Goal: Information Seeking & Learning: Check status

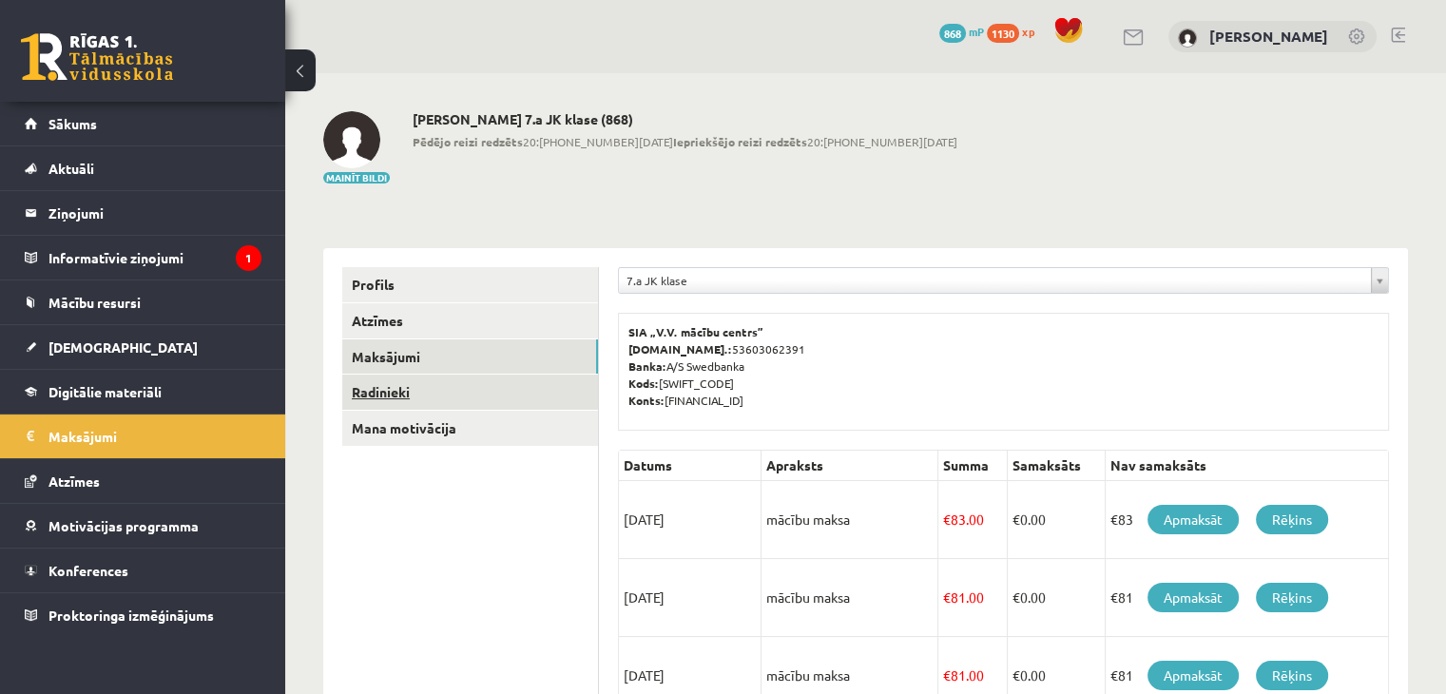
click at [403, 394] on link "Radinieki" at bounding box center [470, 392] width 256 height 35
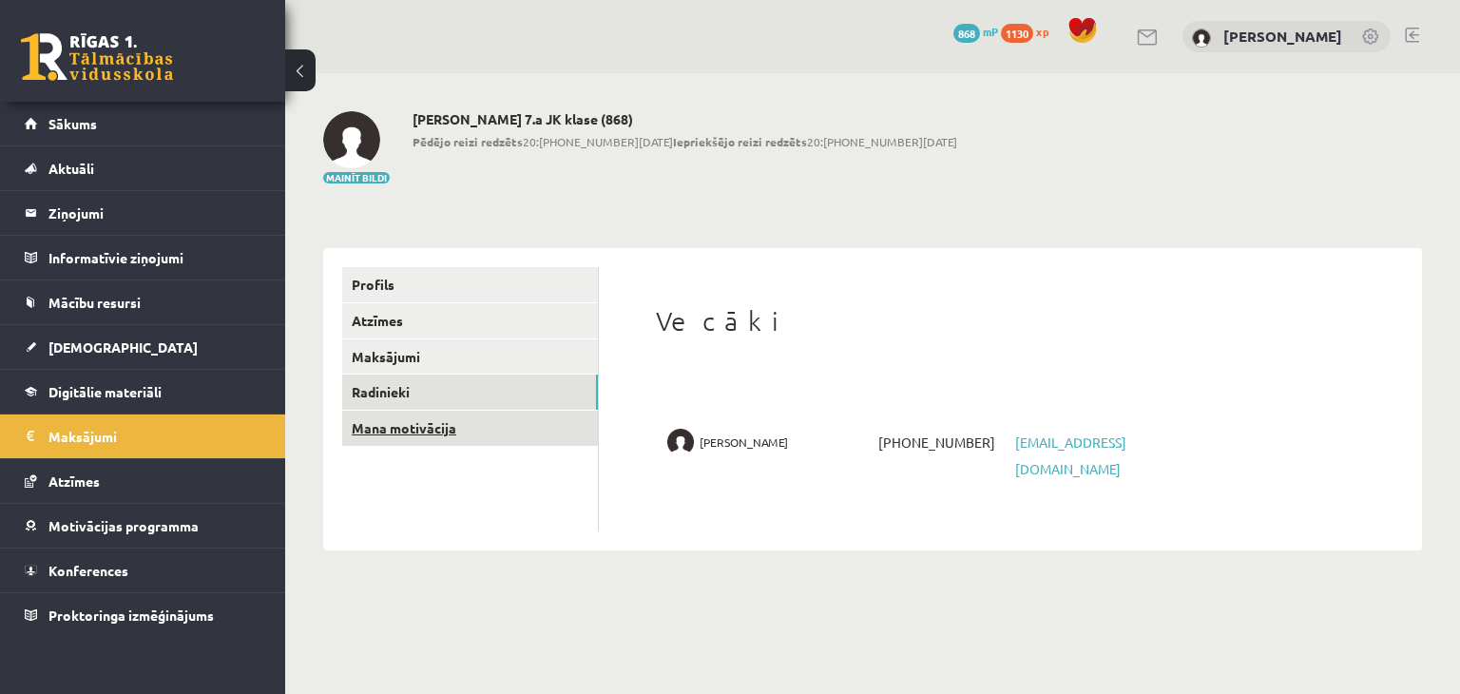
click at [429, 427] on link "Mana motivācija" at bounding box center [470, 428] width 256 height 35
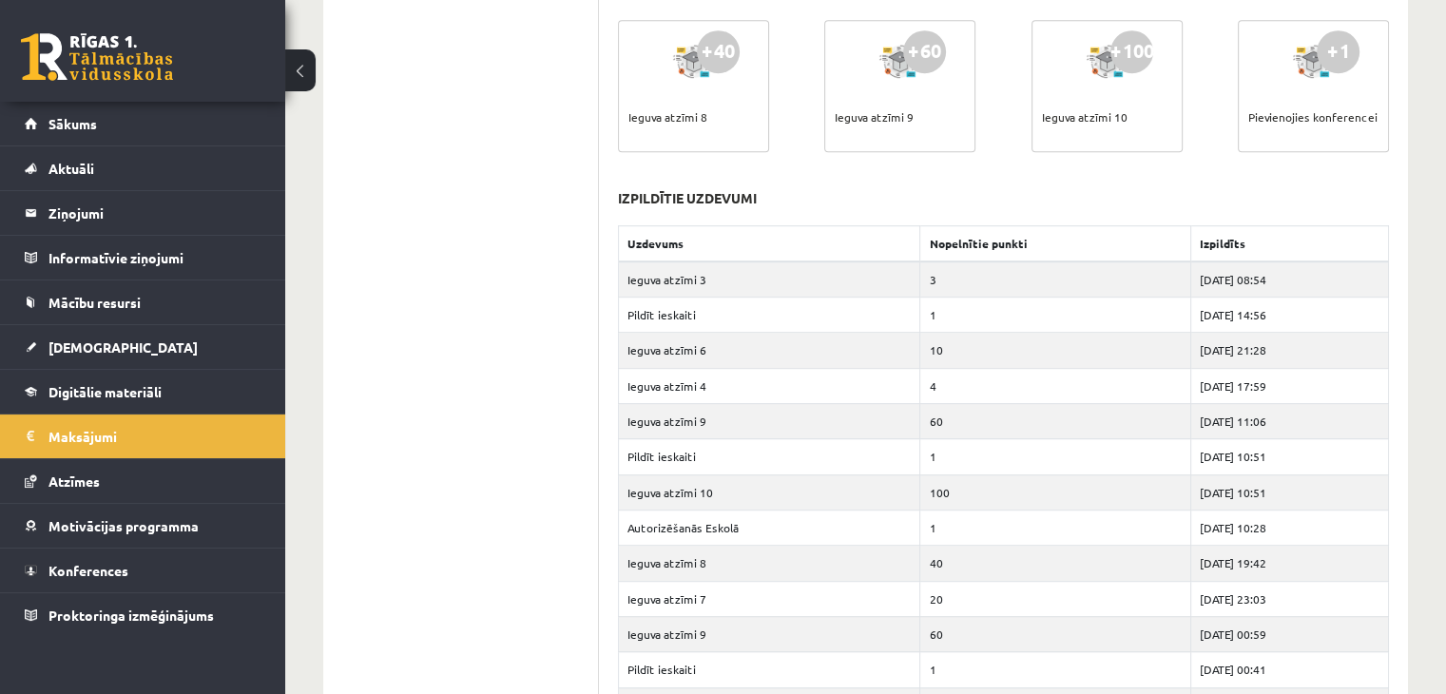
scroll to position [1046, 0]
click at [171, 343] on link "[DEMOGRAPHIC_DATA]" at bounding box center [143, 347] width 237 height 44
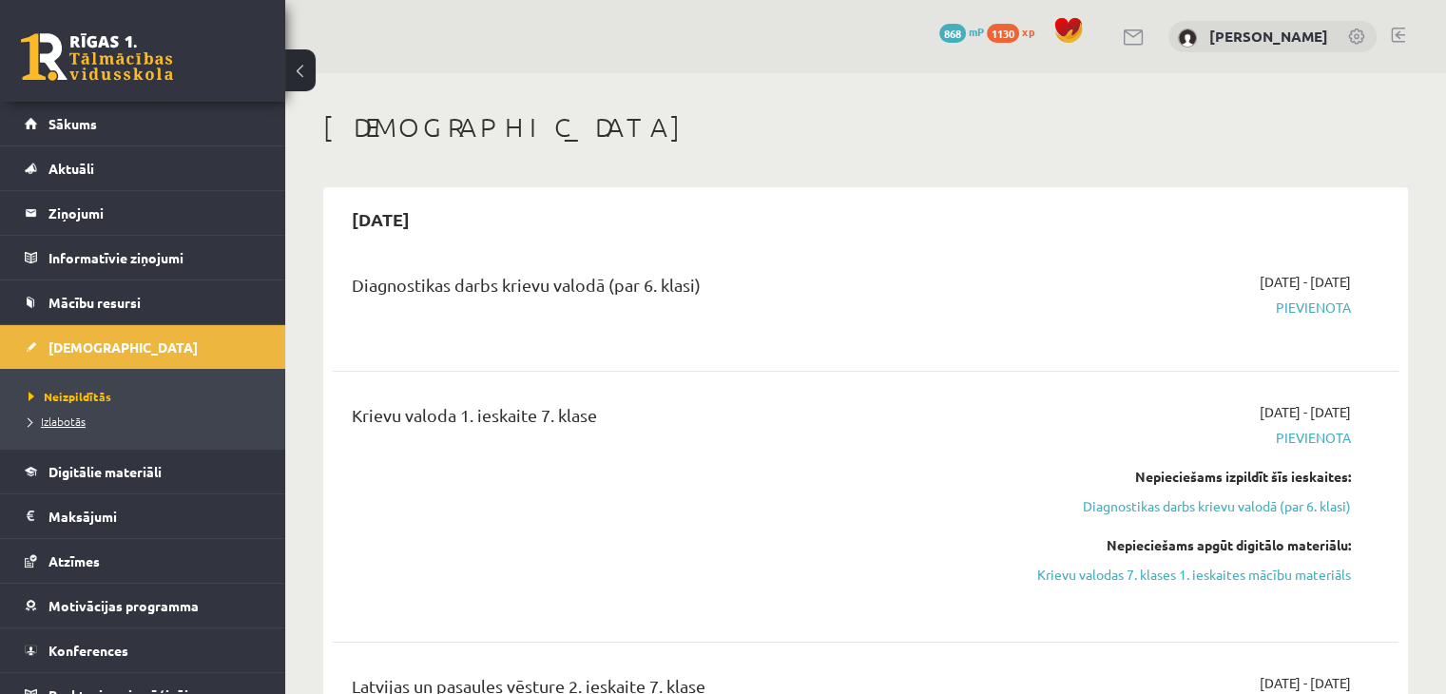
click at [72, 419] on span "Izlabotās" at bounding box center [57, 420] width 57 height 15
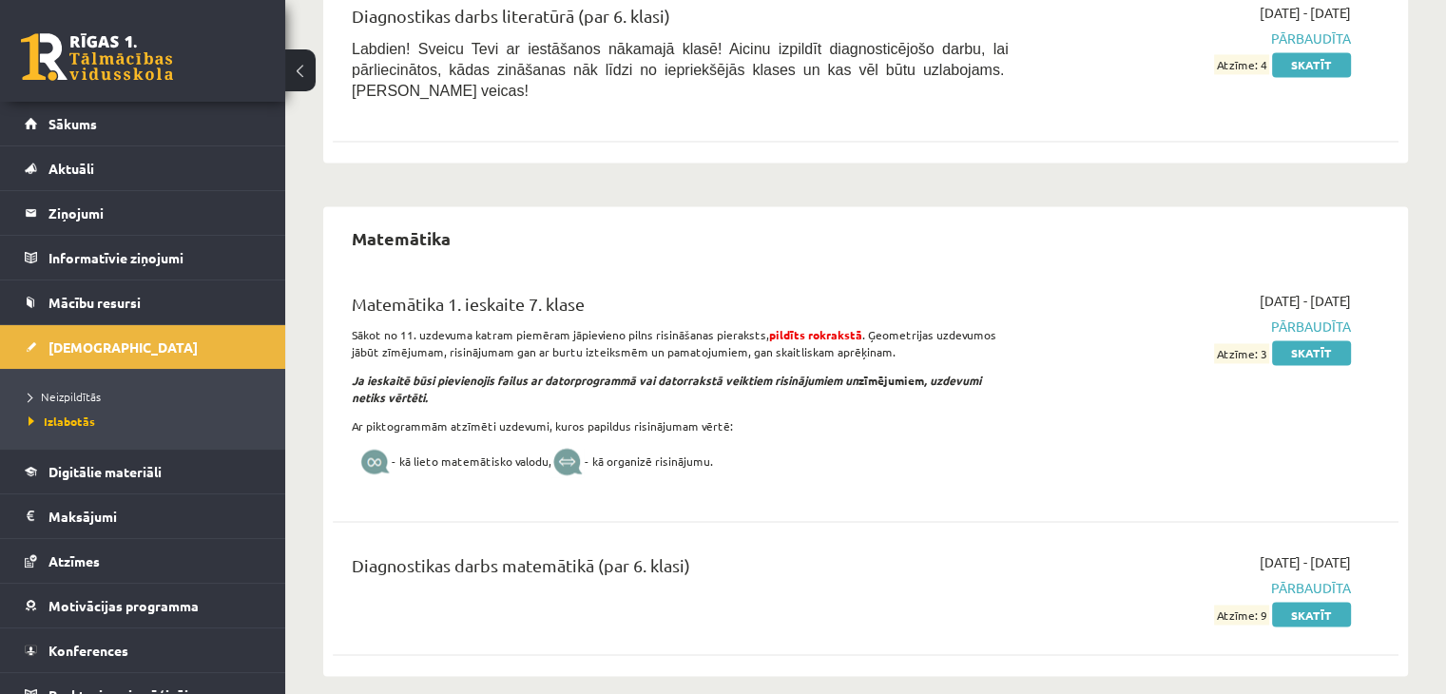
scroll to position [3042, 0]
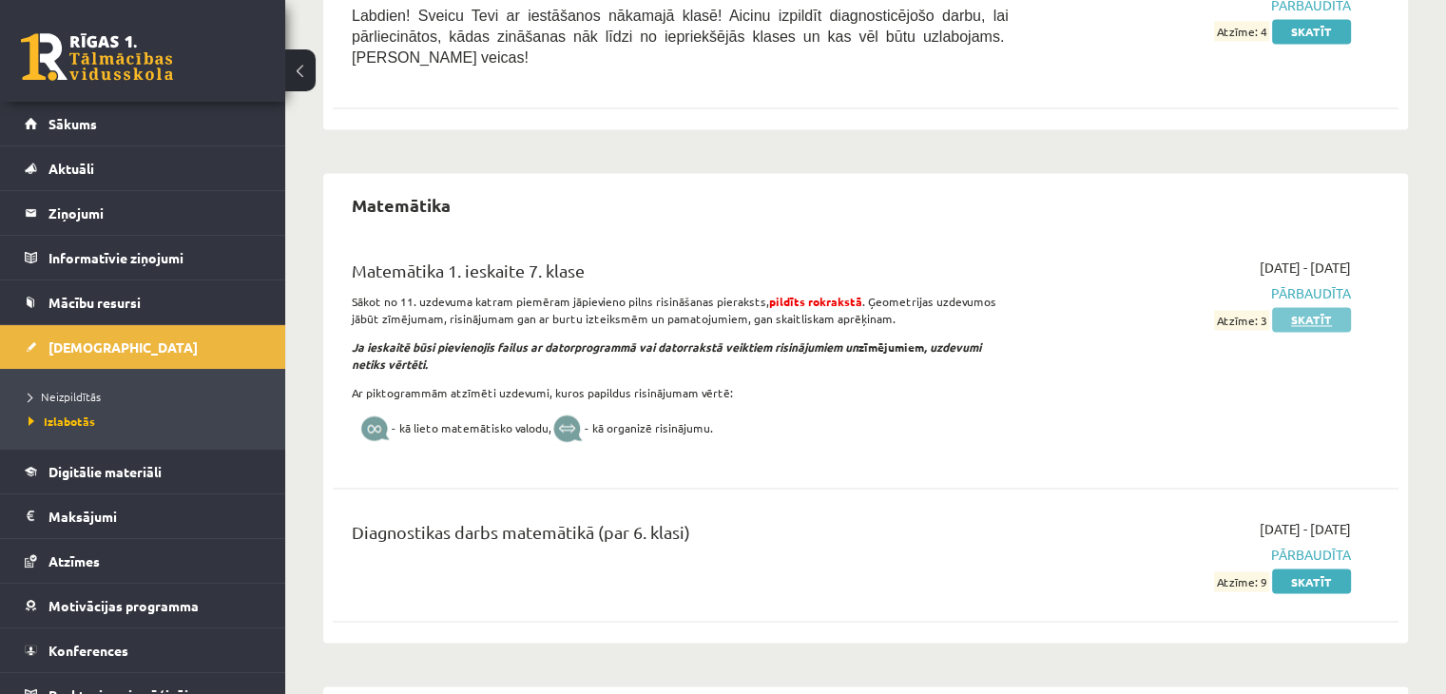
click at [1329, 307] on link "Skatīt" at bounding box center [1311, 319] width 79 height 25
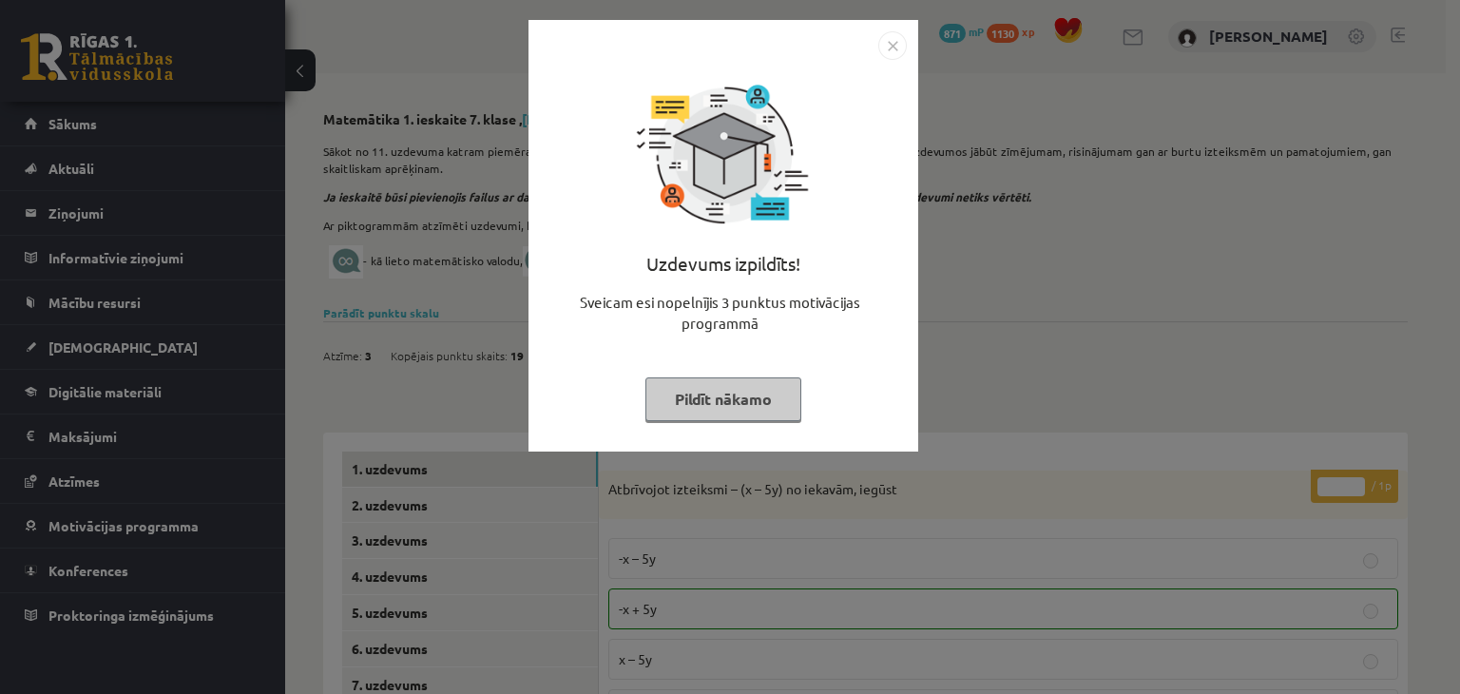
click at [753, 398] on button "Pildīt nākamo" at bounding box center [723, 399] width 156 height 44
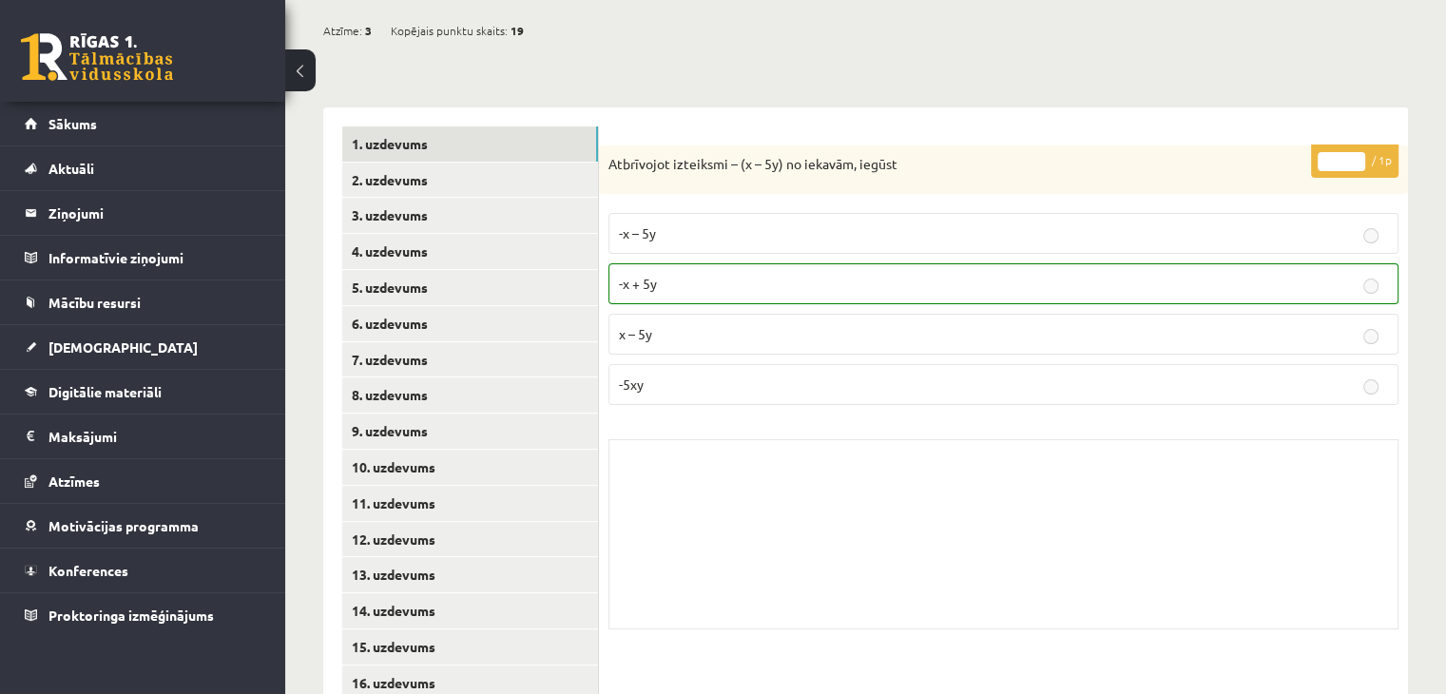
scroll to position [271, 0]
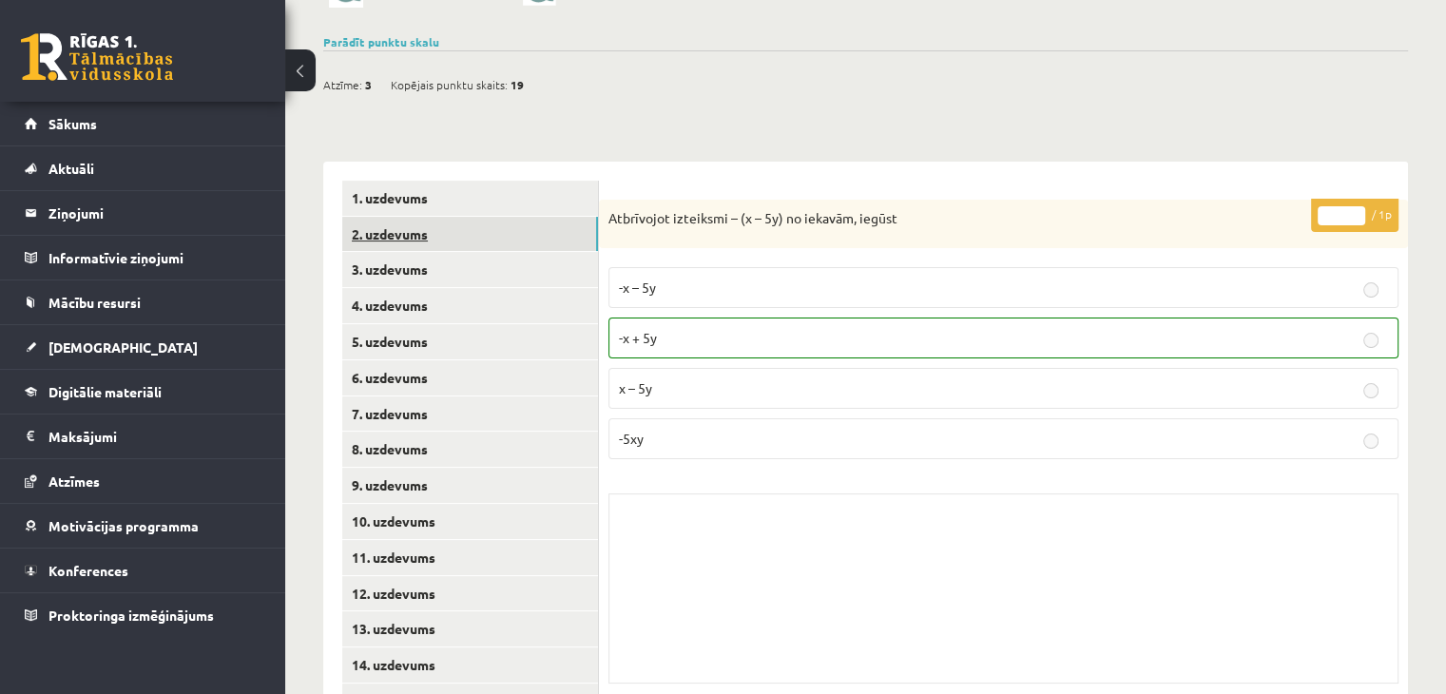
click at [464, 229] on link "2. uzdevums" at bounding box center [470, 234] width 256 height 35
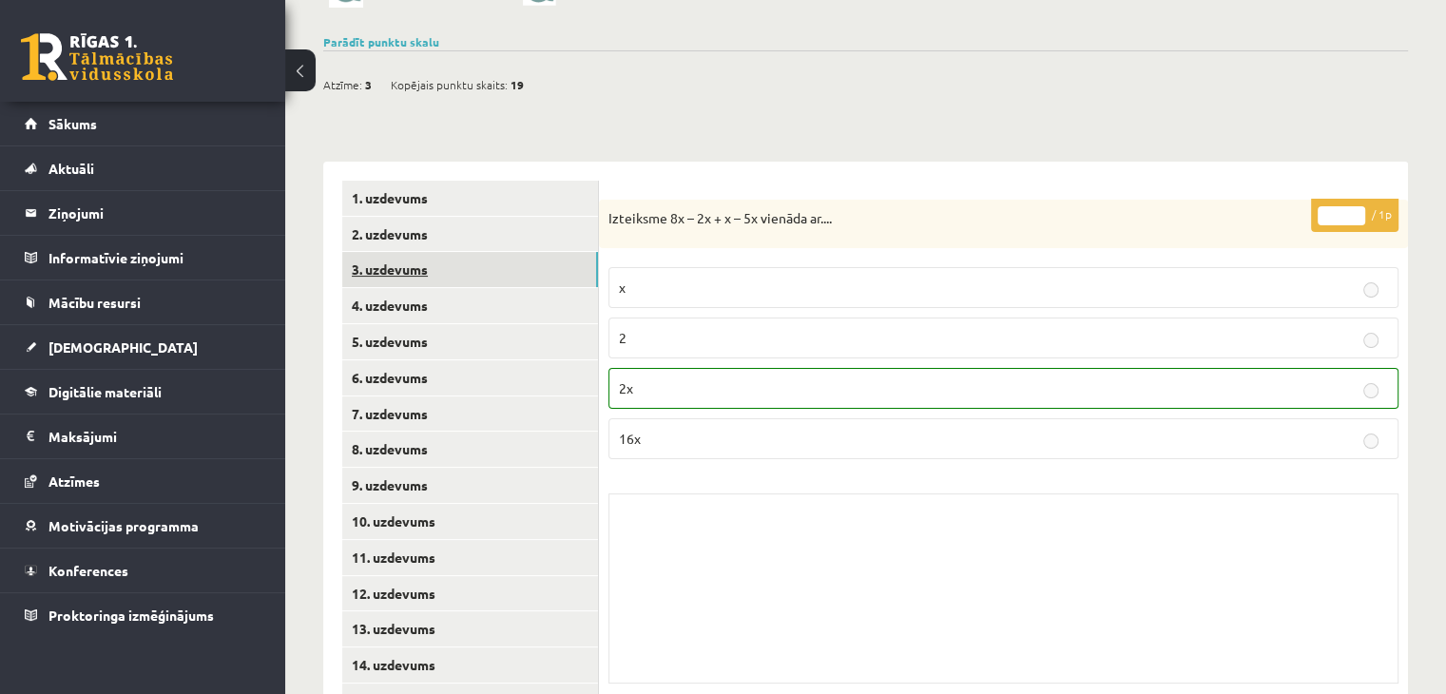
click at [464, 274] on link "3. uzdevums" at bounding box center [470, 269] width 256 height 35
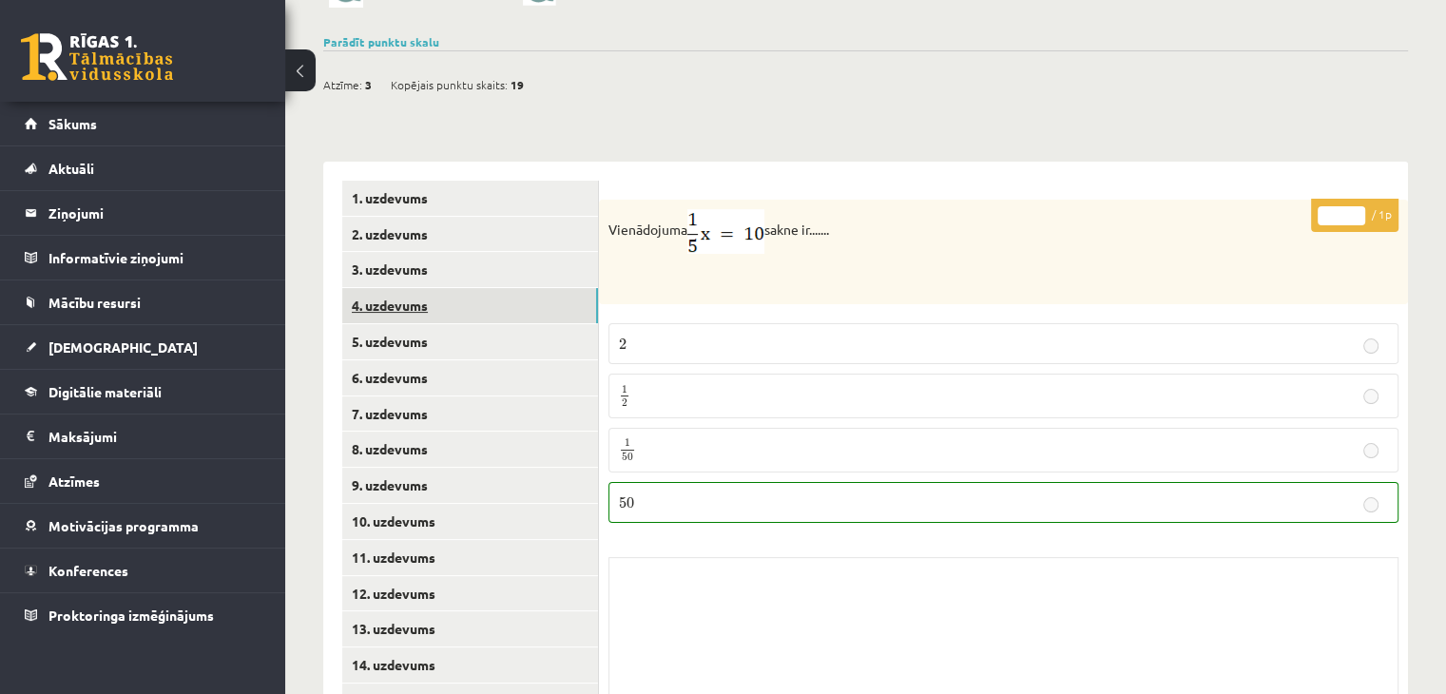
click at [472, 310] on link "4. uzdevums" at bounding box center [470, 305] width 256 height 35
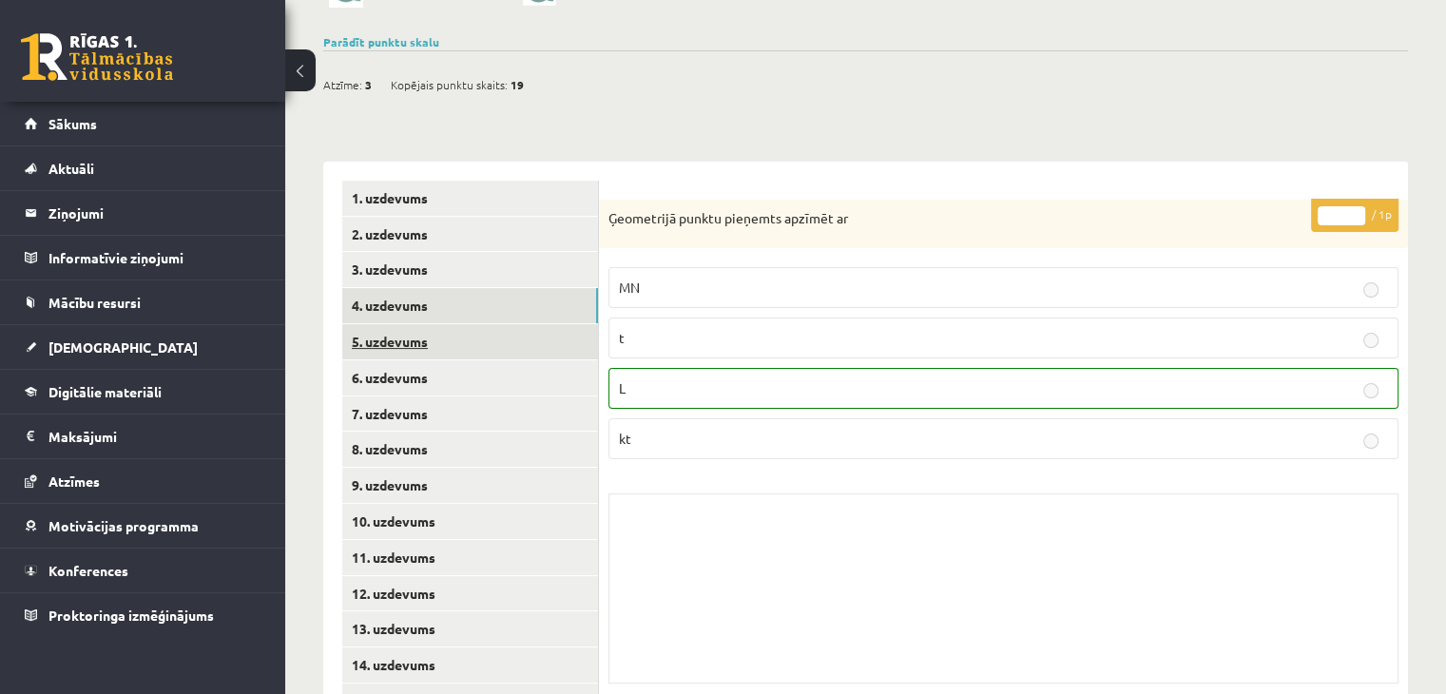
click at [470, 339] on link "5. uzdevums" at bounding box center [470, 341] width 256 height 35
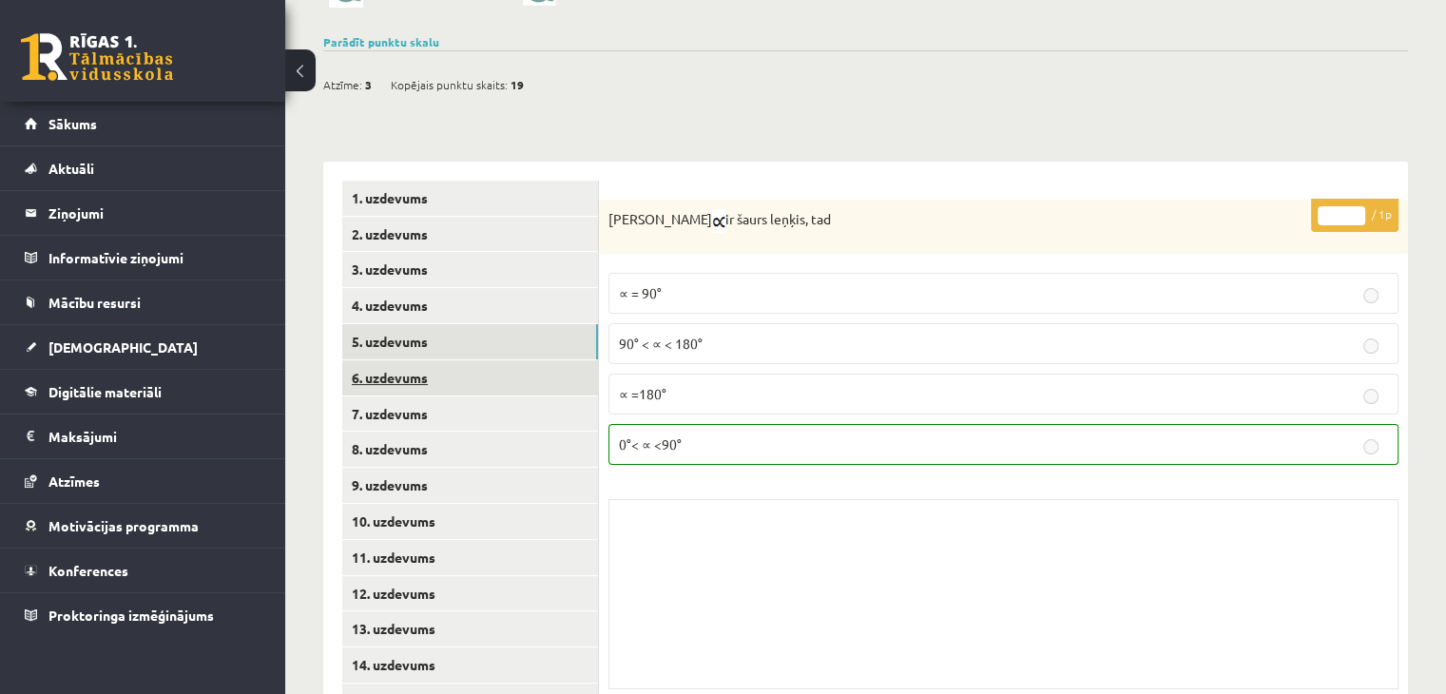
click at [465, 377] on link "6. uzdevums" at bounding box center [470, 377] width 256 height 35
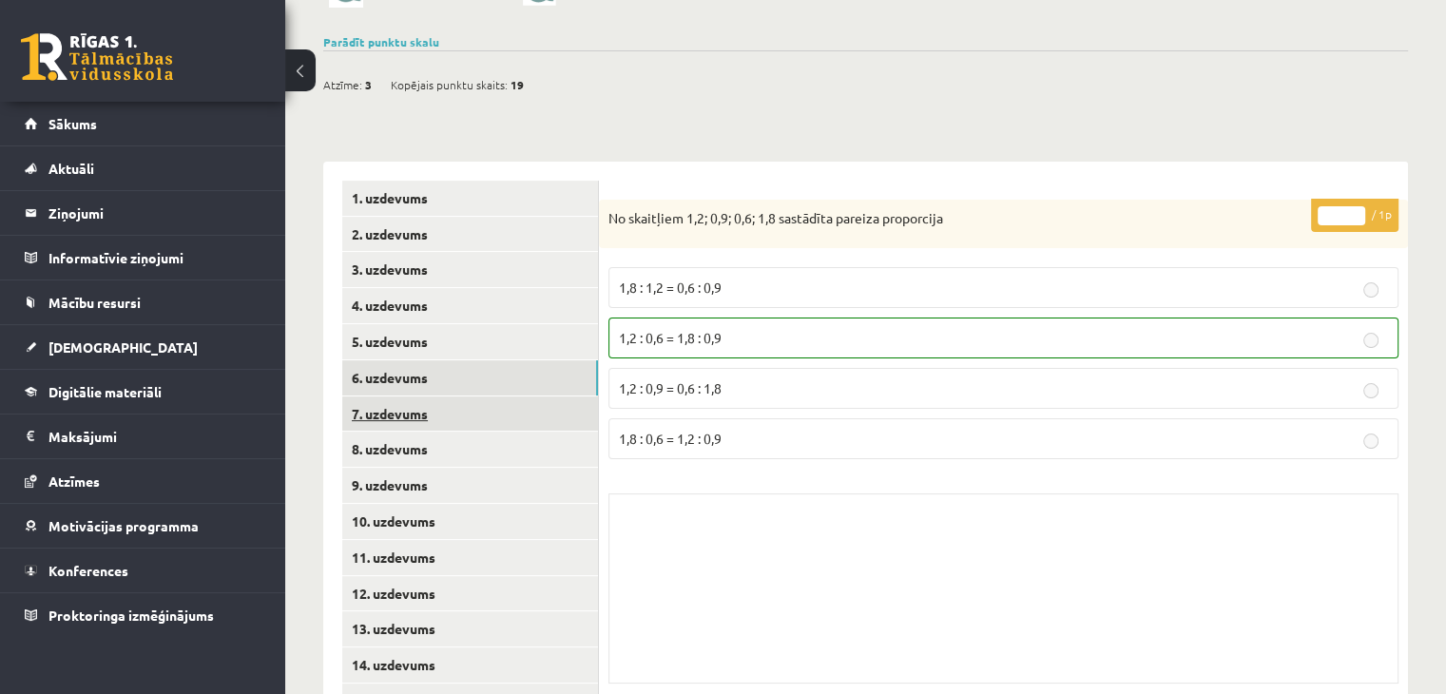
click at [462, 420] on link "7. uzdevums" at bounding box center [470, 413] width 256 height 35
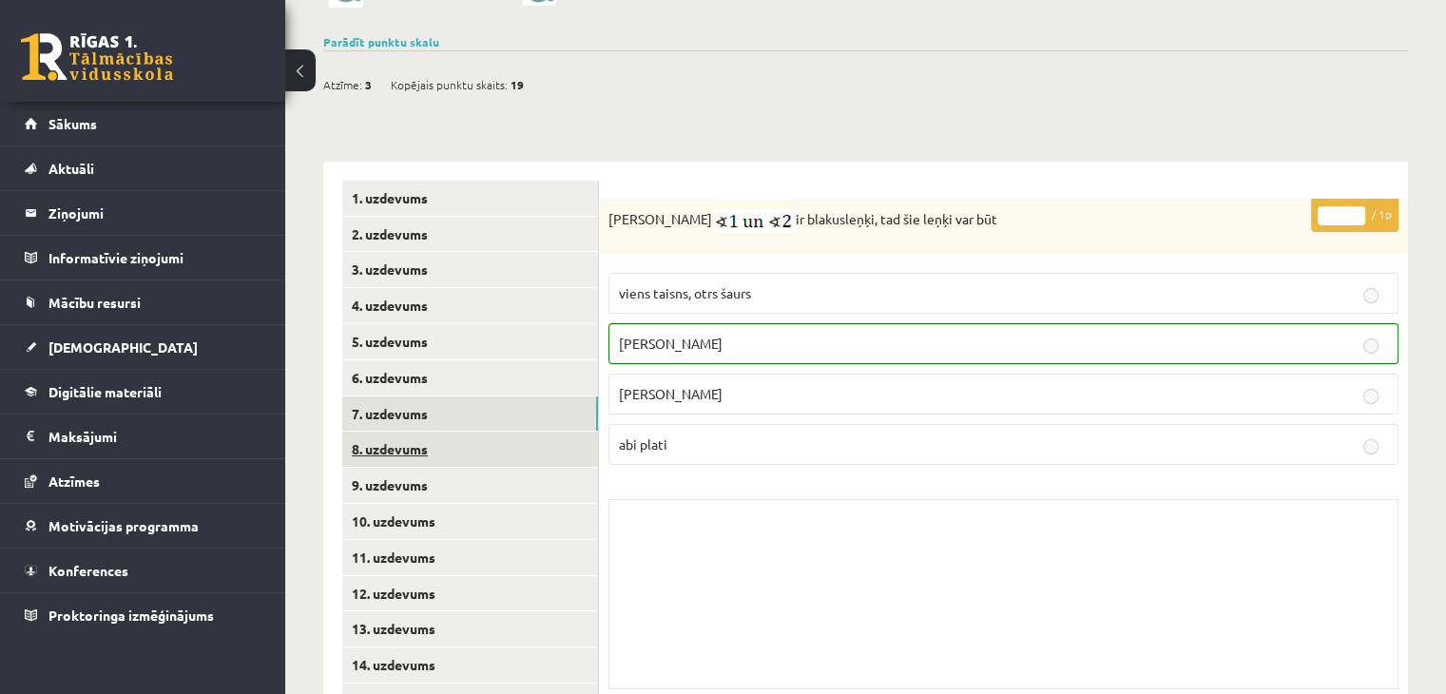
click at [456, 447] on link "8. uzdevums" at bounding box center [470, 449] width 256 height 35
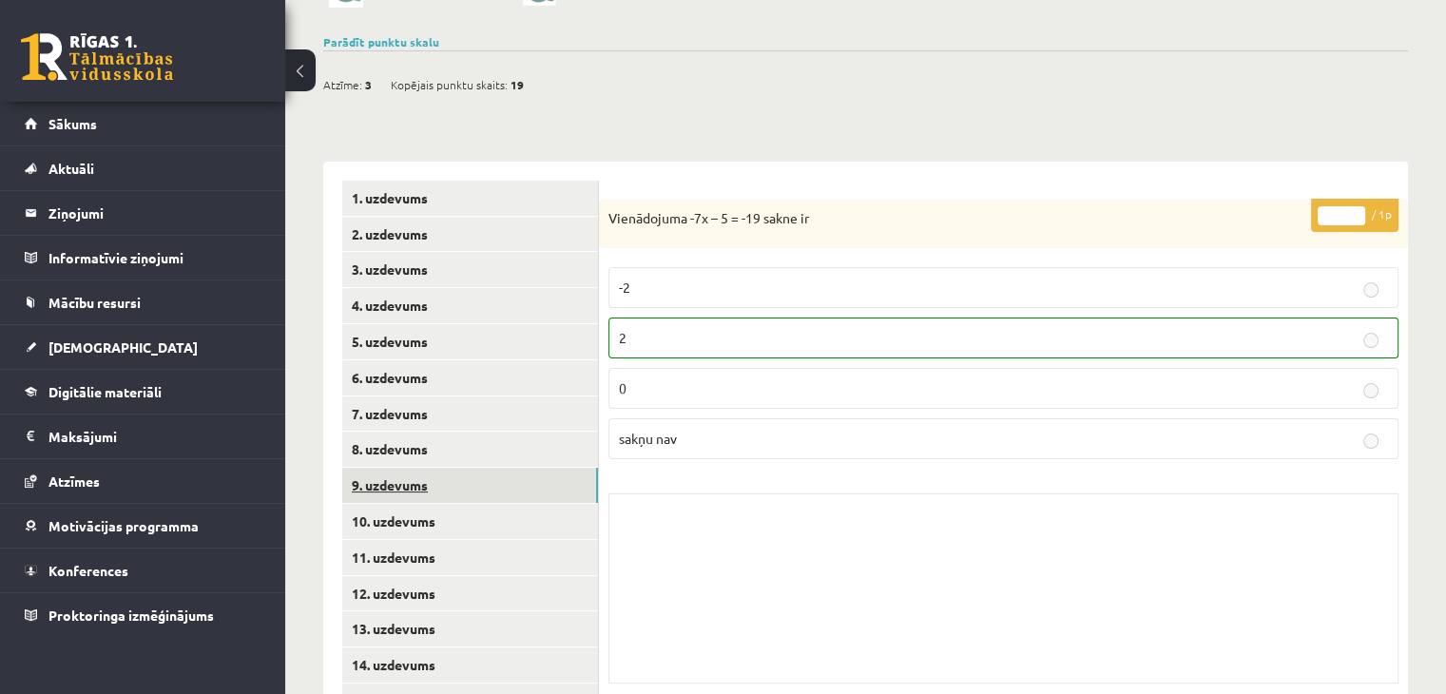
click at [456, 481] on link "9. uzdevums" at bounding box center [470, 485] width 256 height 35
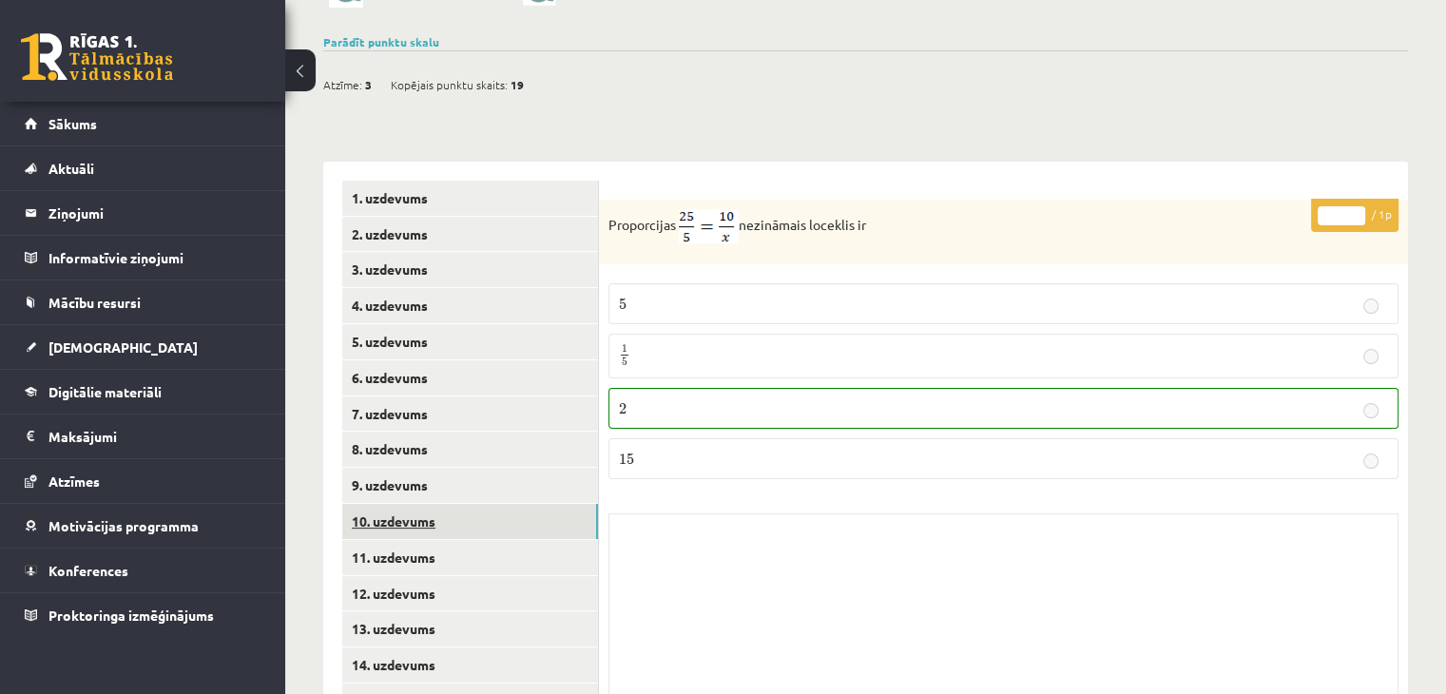
click at [461, 520] on link "10. uzdevums" at bounding box center [470, 521] width 256 height 35
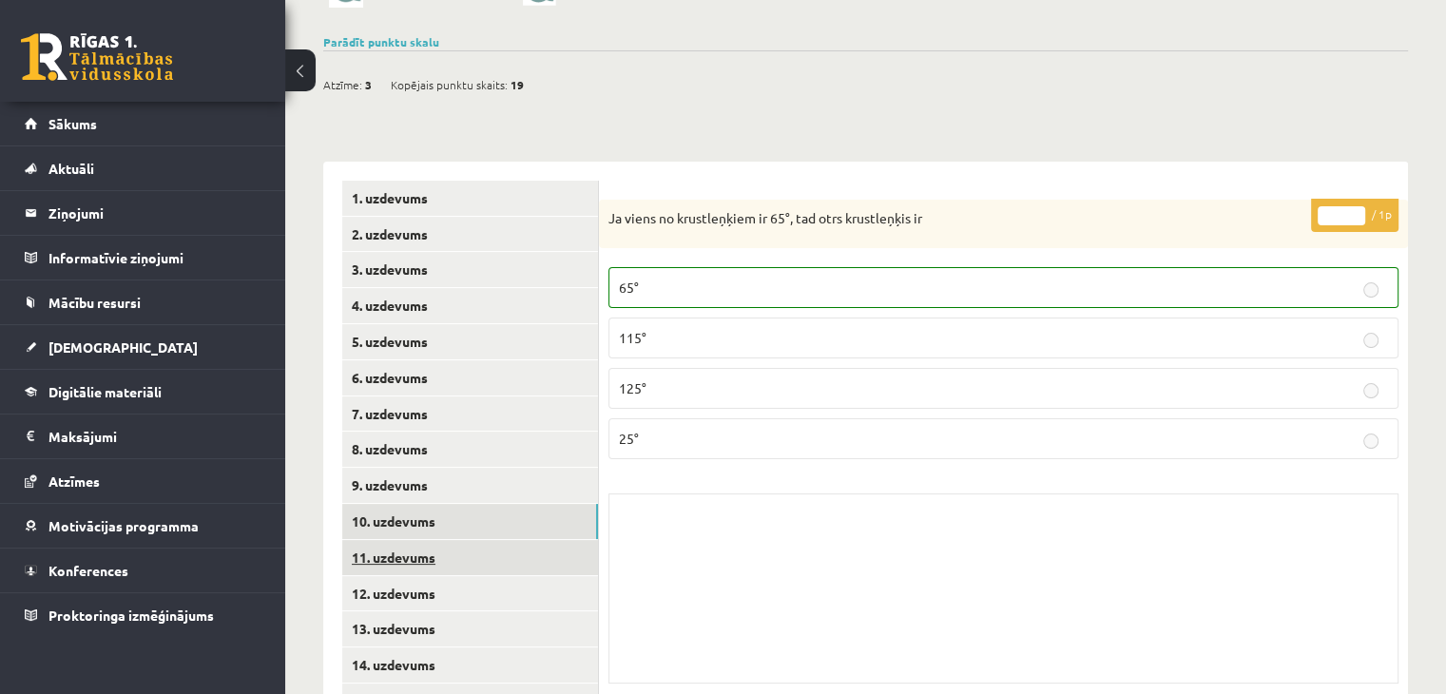
click at [464, 552] on link "11. uzdevums" at bounding box center [470, 557] width 256 height 35
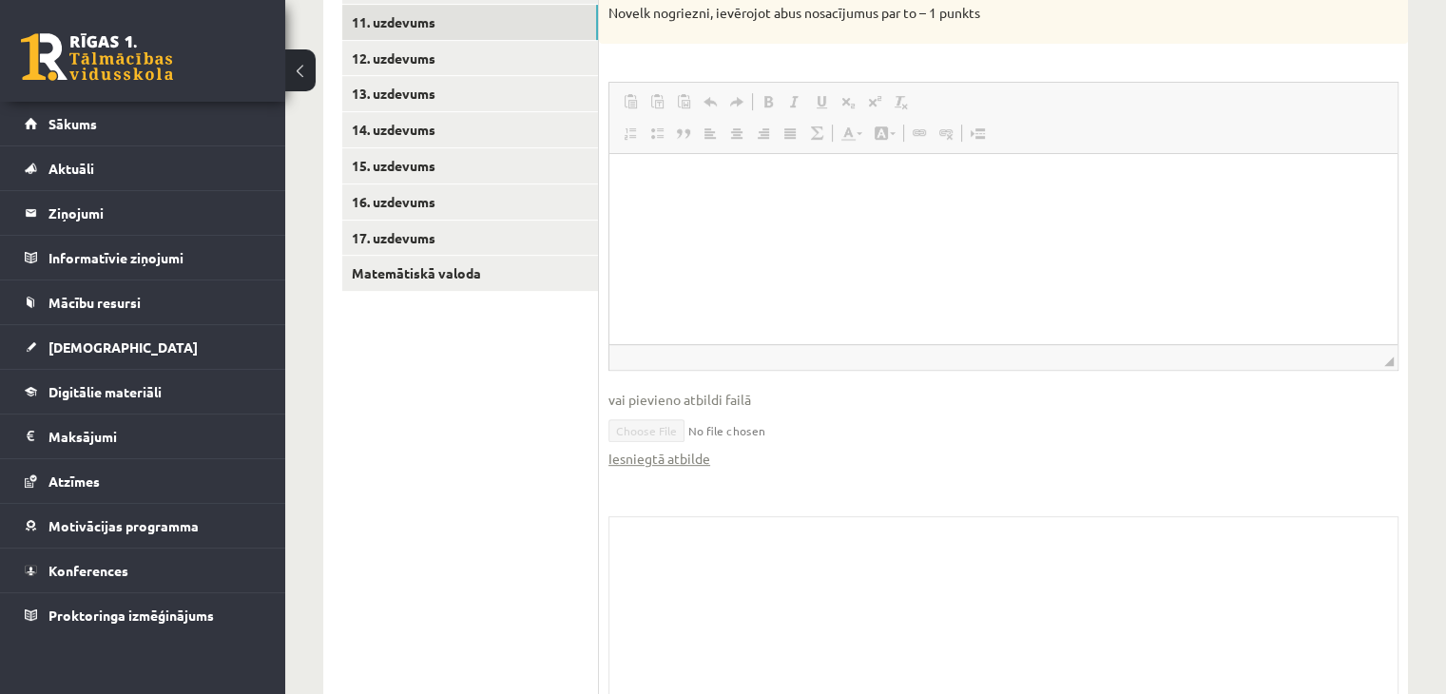
scroll to position [884, 0]
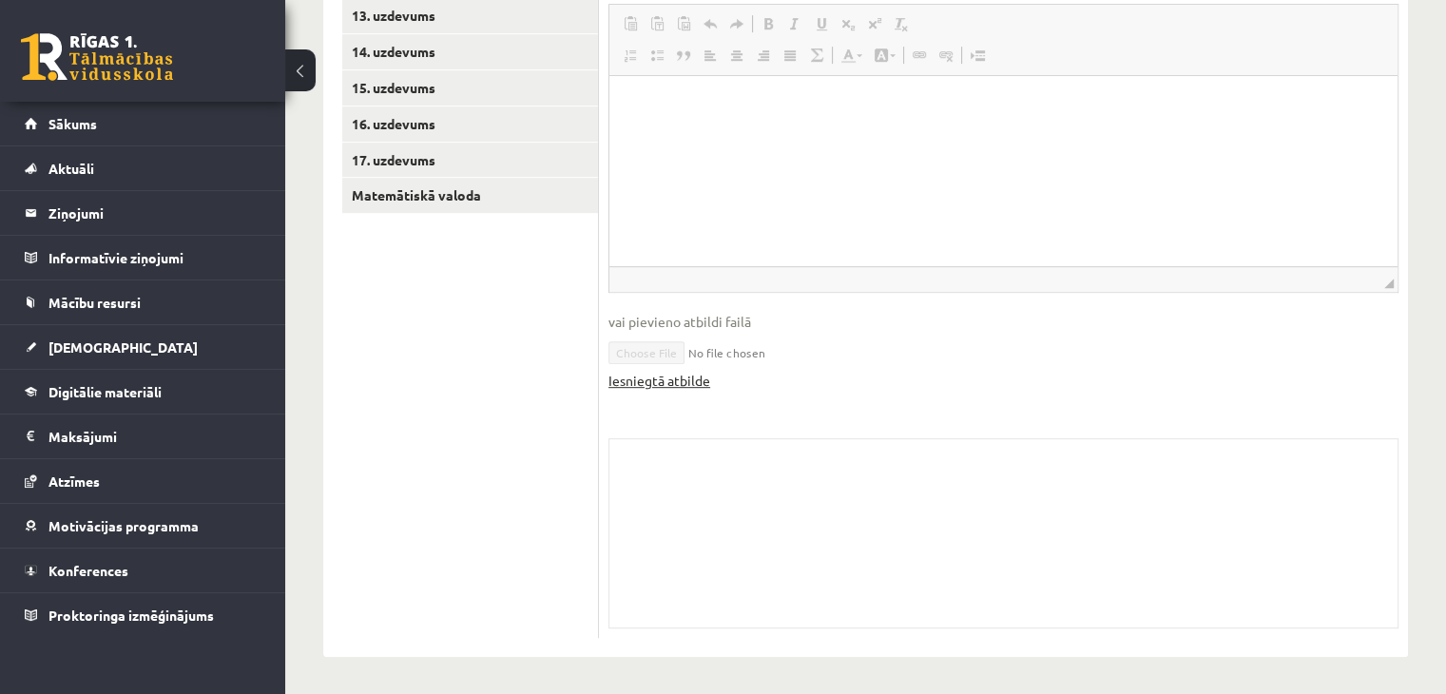
click at [654, 374] on link "Iesniegtā atbilde" at bounding box center [659, 381] width 102 height 20
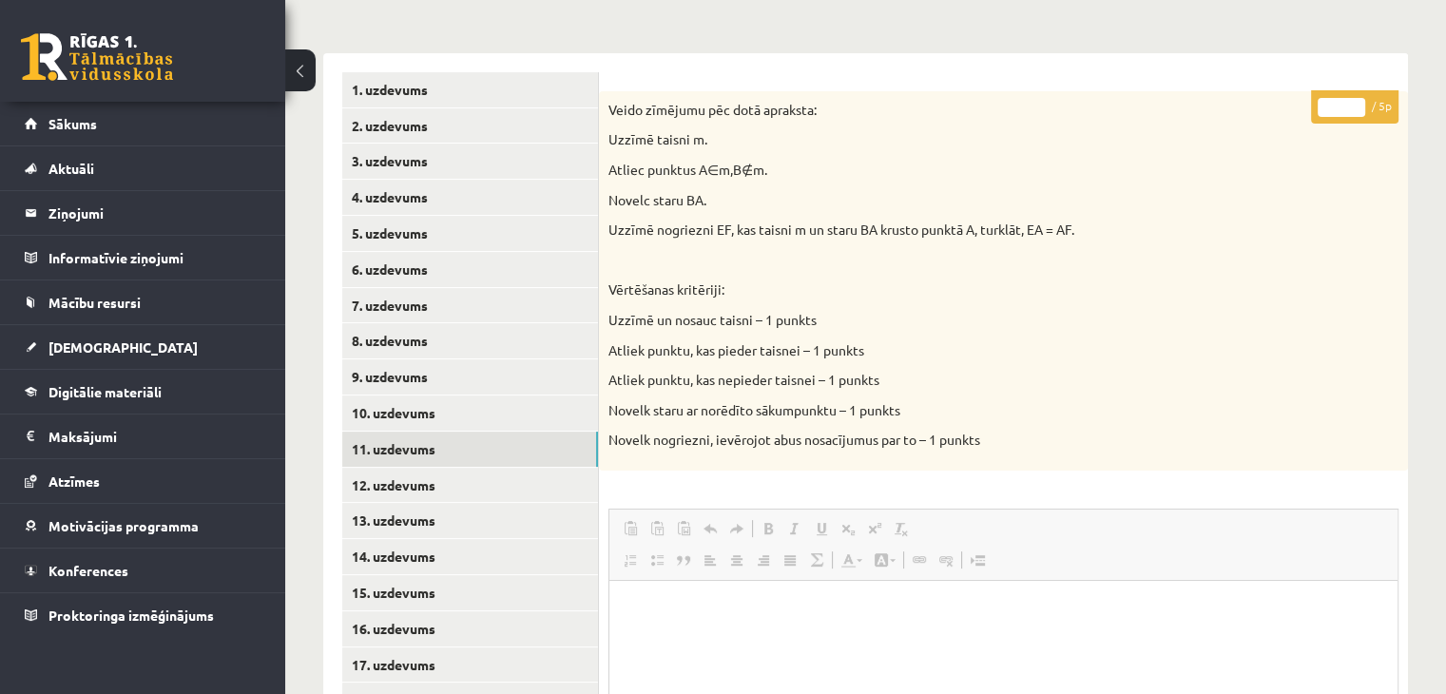
scroll to position [504, 0]
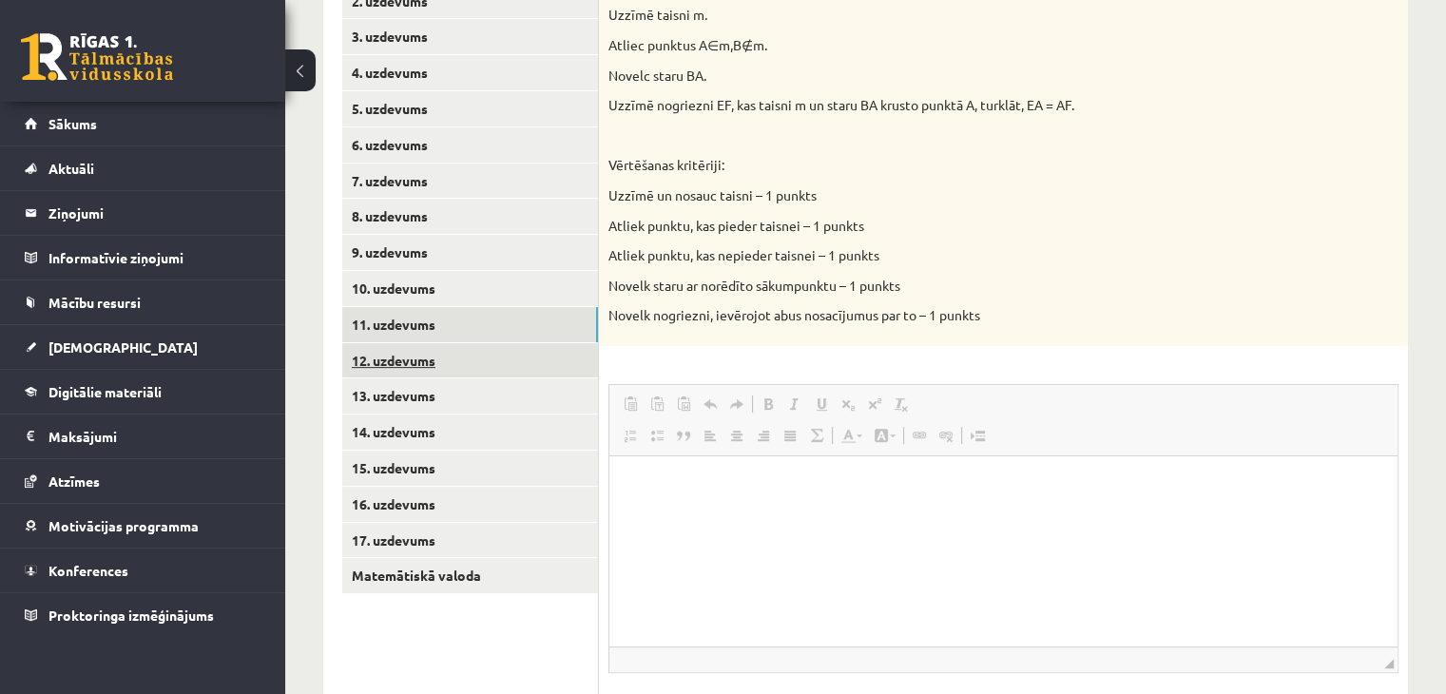
click at [399, 358] on link "12. uzdevums" at bounding box center [470, 360] width 256 height 35
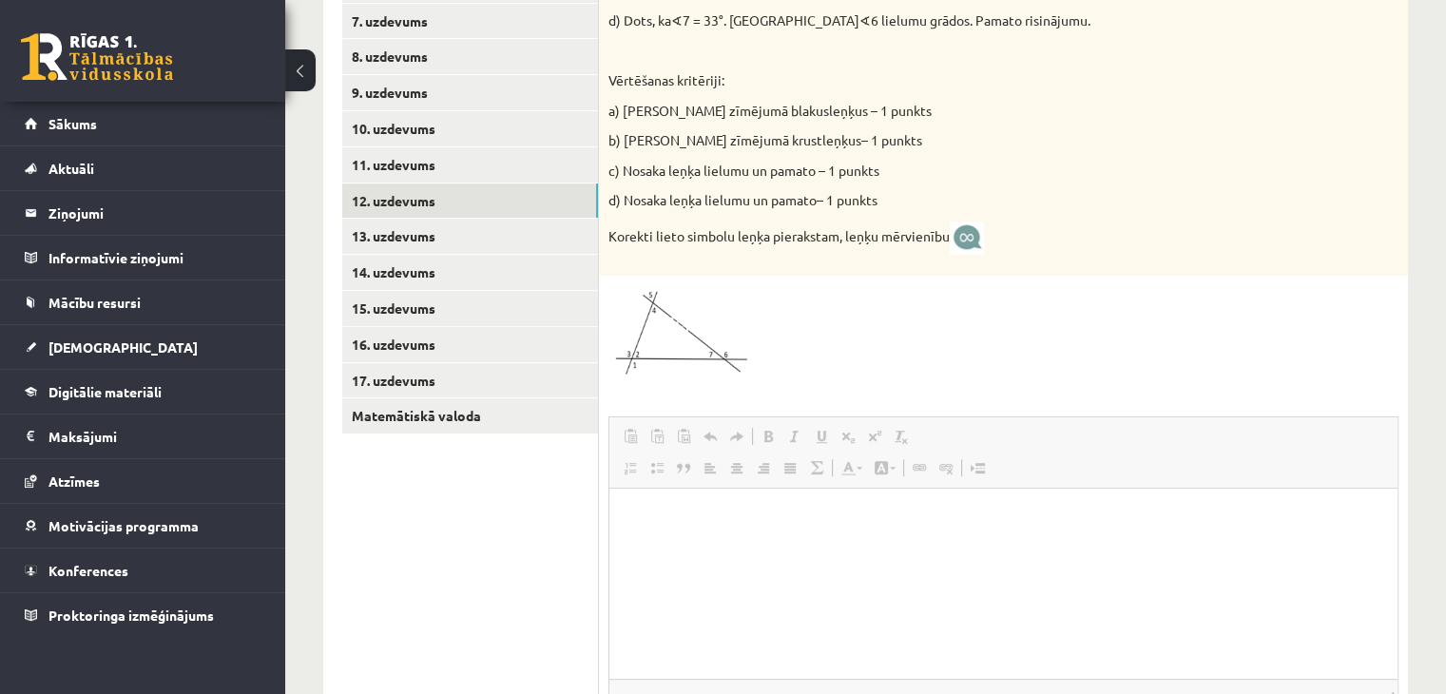
scroll to position [634, 0]
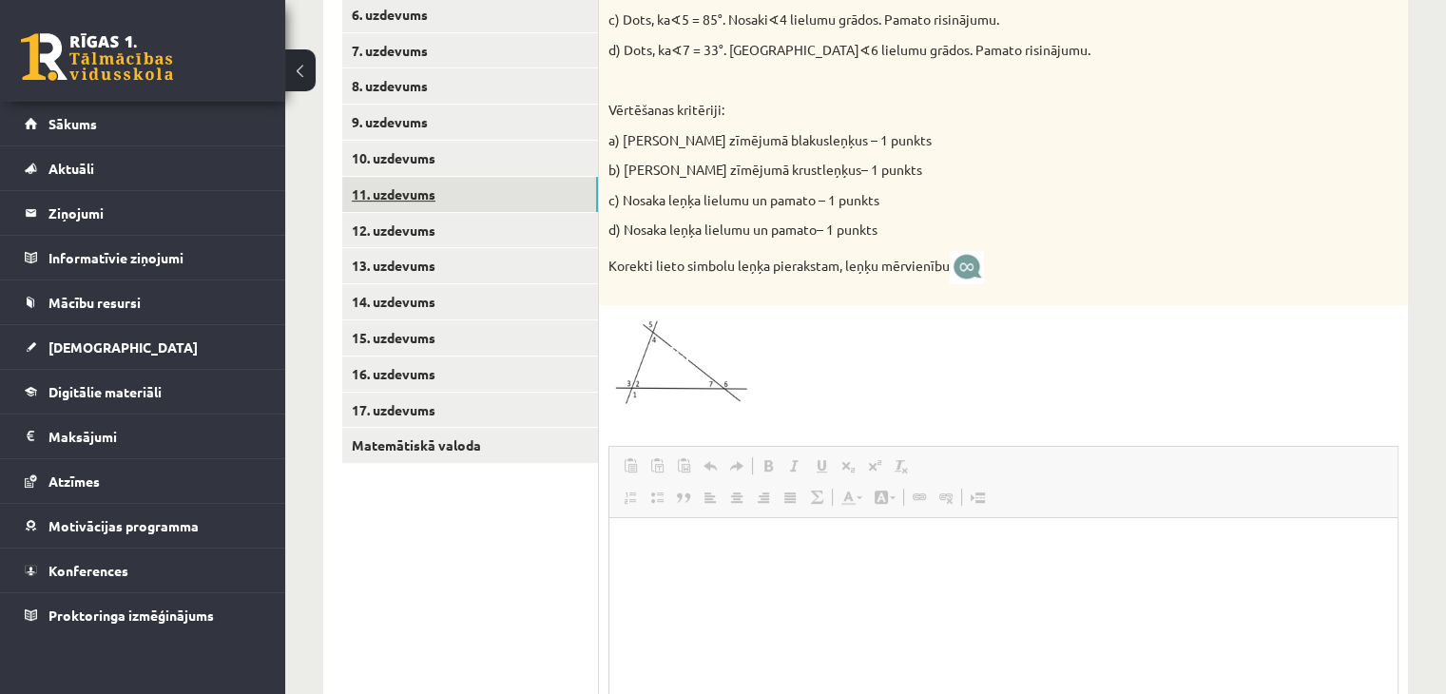
click at [395, 192] on link "11. uzdevums" at bounding box center [470, 194] width 256 height 35
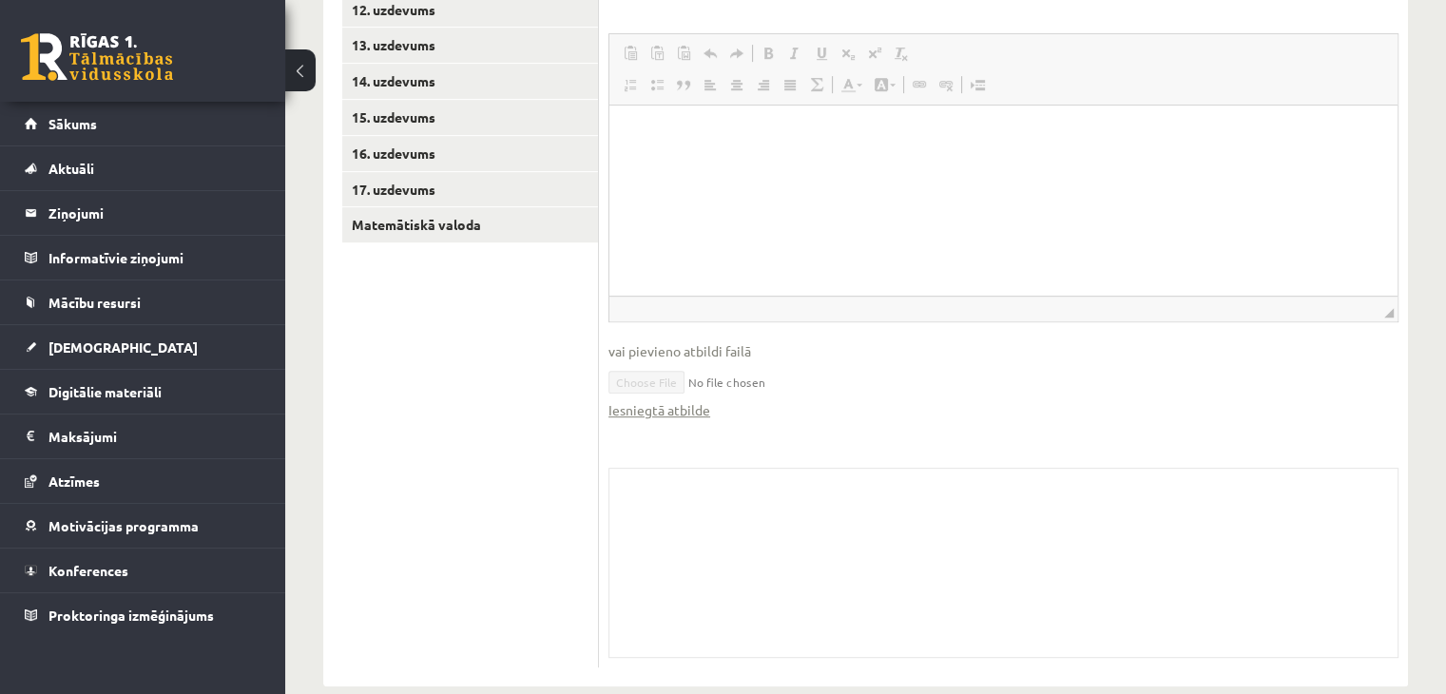
scroll to position [884, 0]
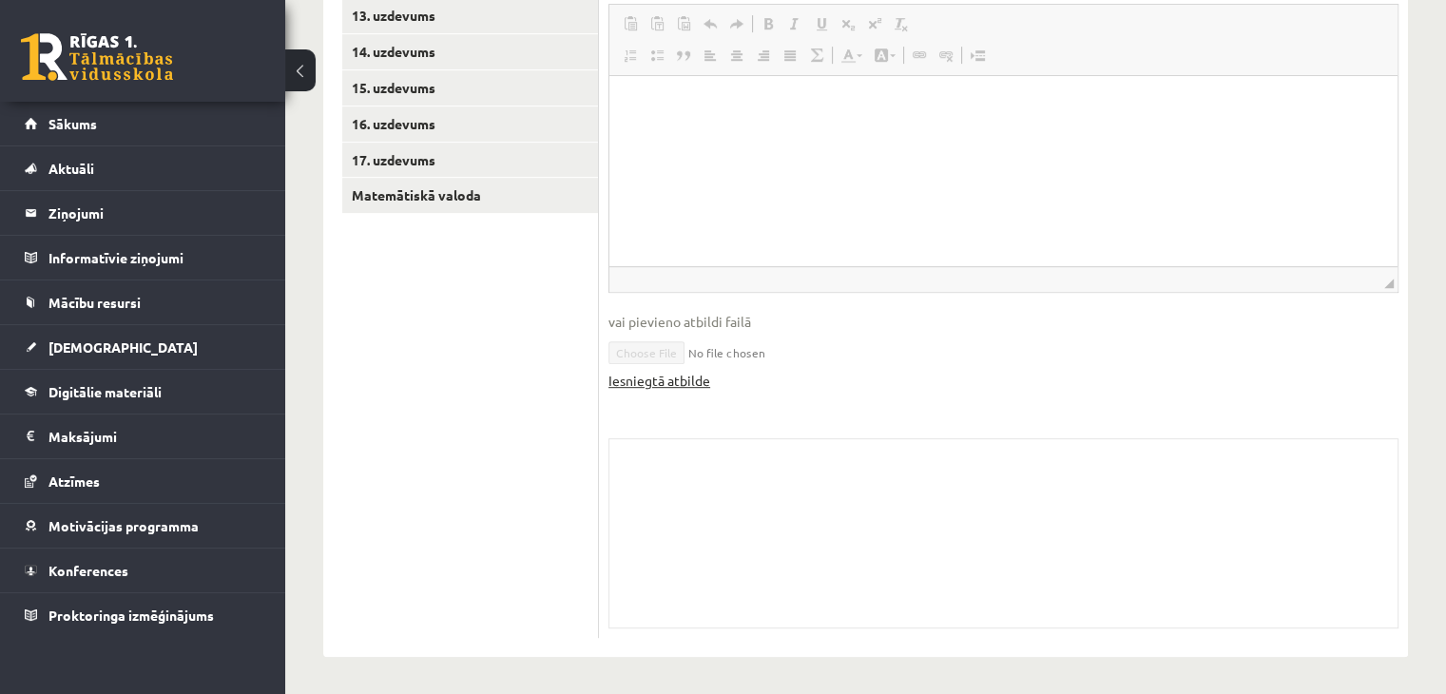
click at [678, 377] on link "Iesniegtā atbilde" at bounding box center [659, 381] width 102 height 20
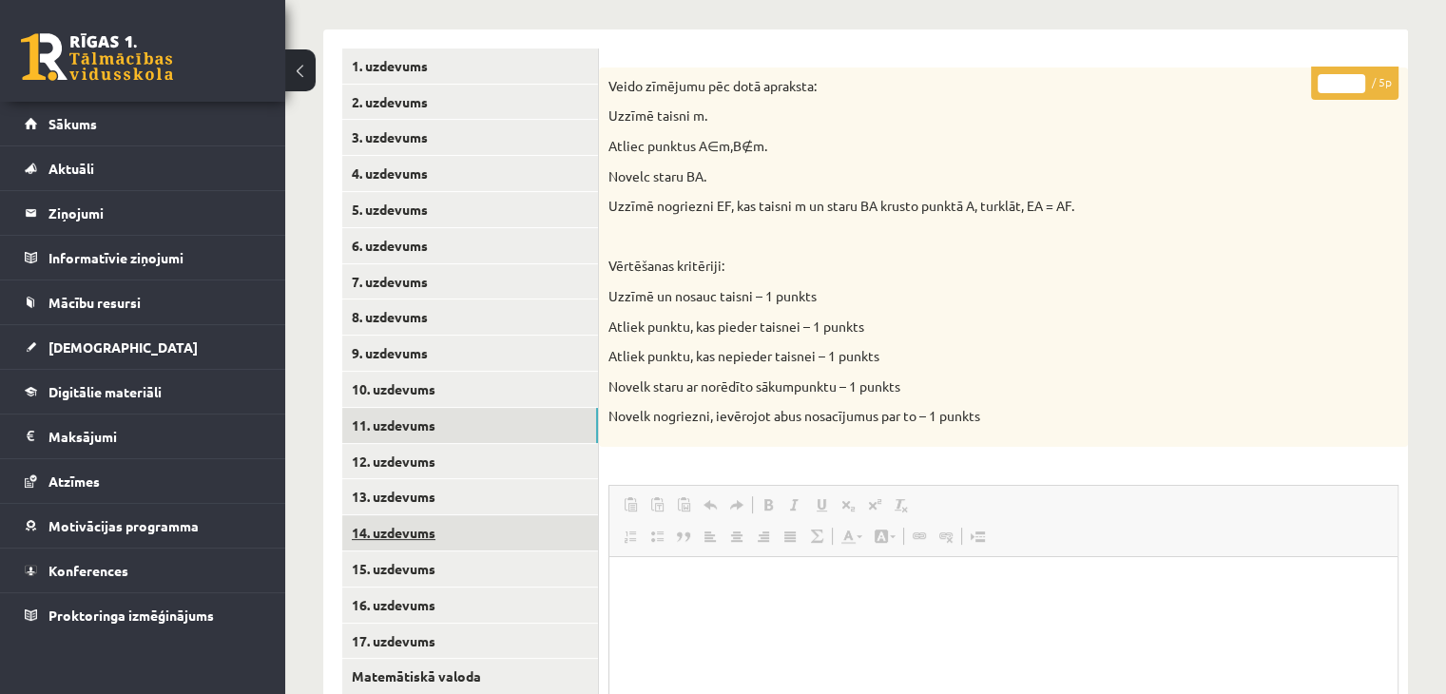
scroll to position [599, 0]
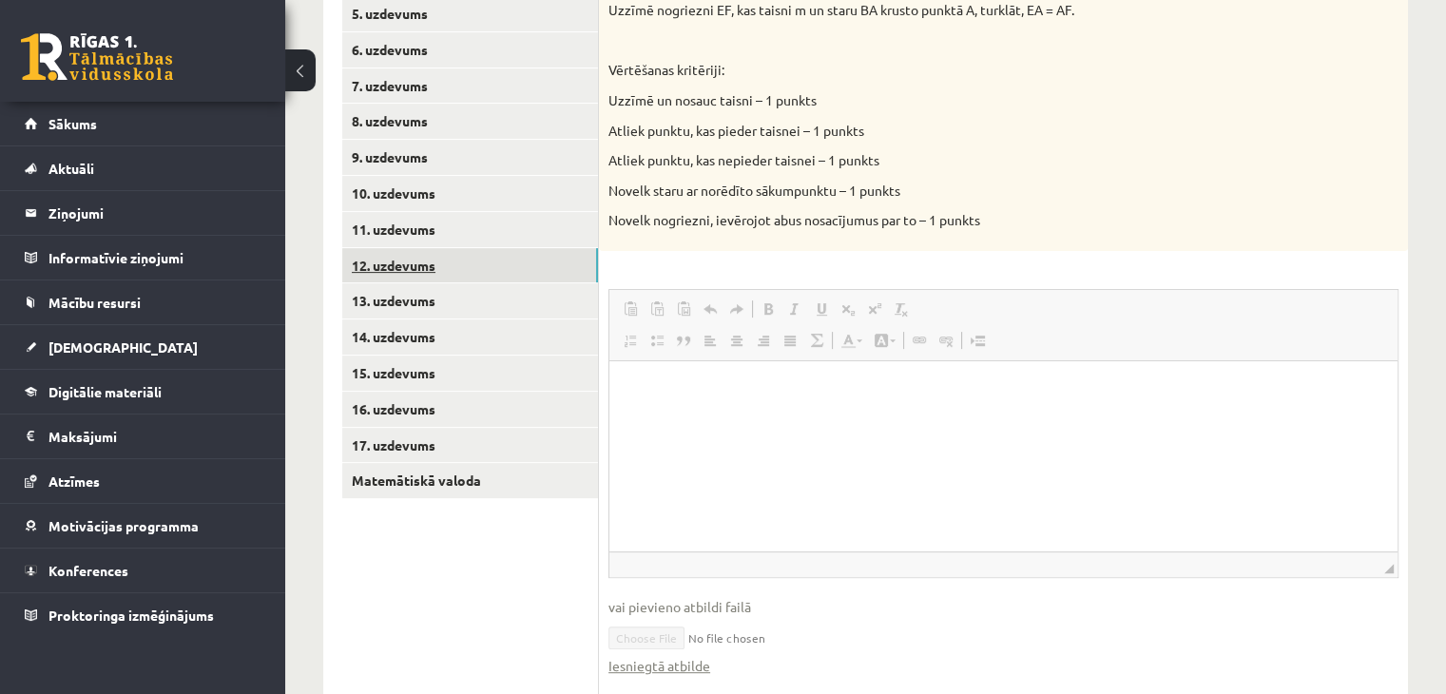
click at [392, 264] on link "12. uzdevums" at bounding box center [470, 265] width 256 height 35
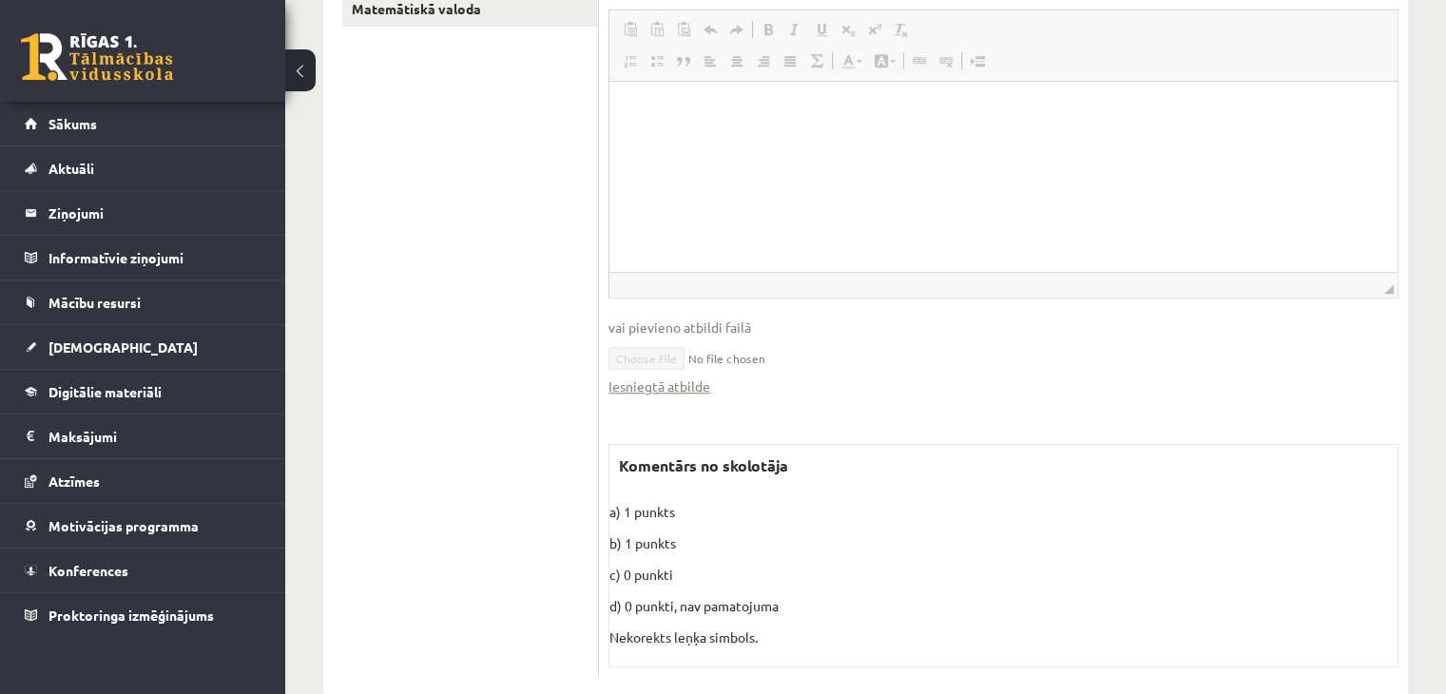
scroll to position [1109, 0]
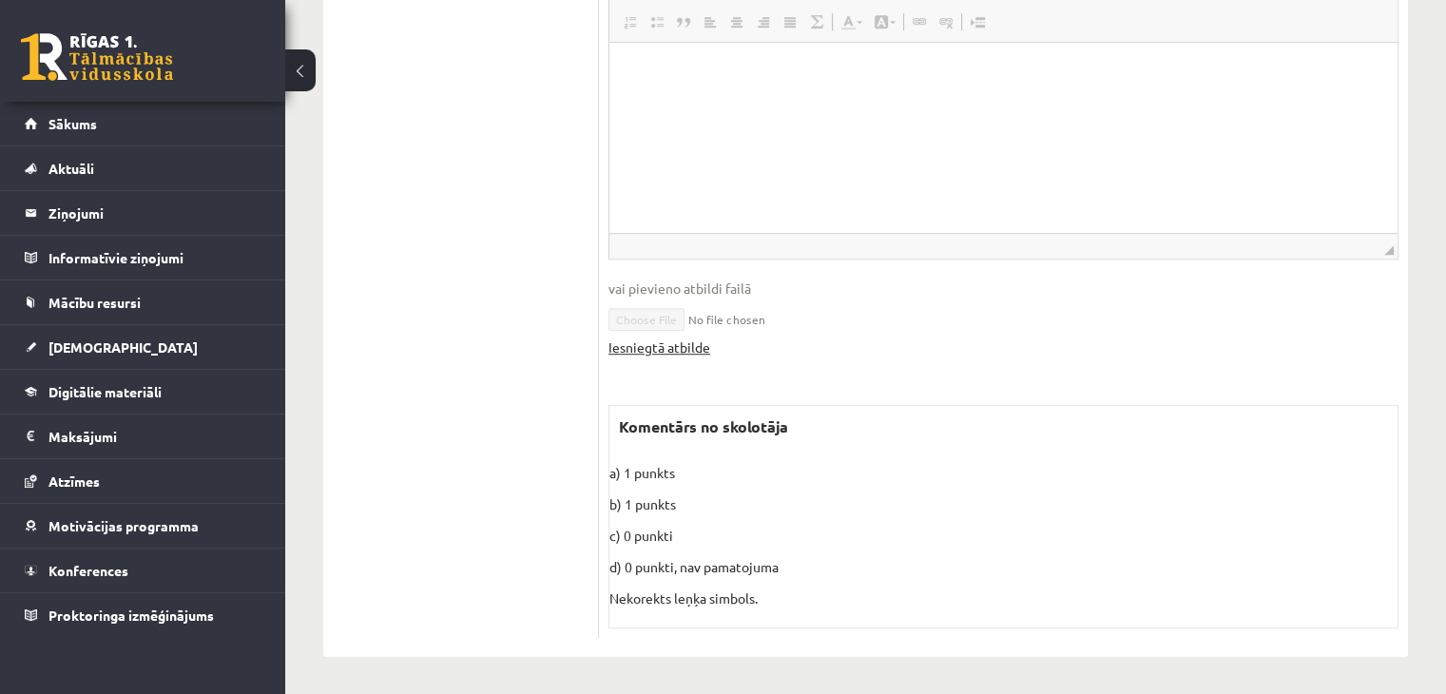
click at [668, 348] on link "Iesniegtā atbilde" at bounding box center [659, 347] width 102 height 20
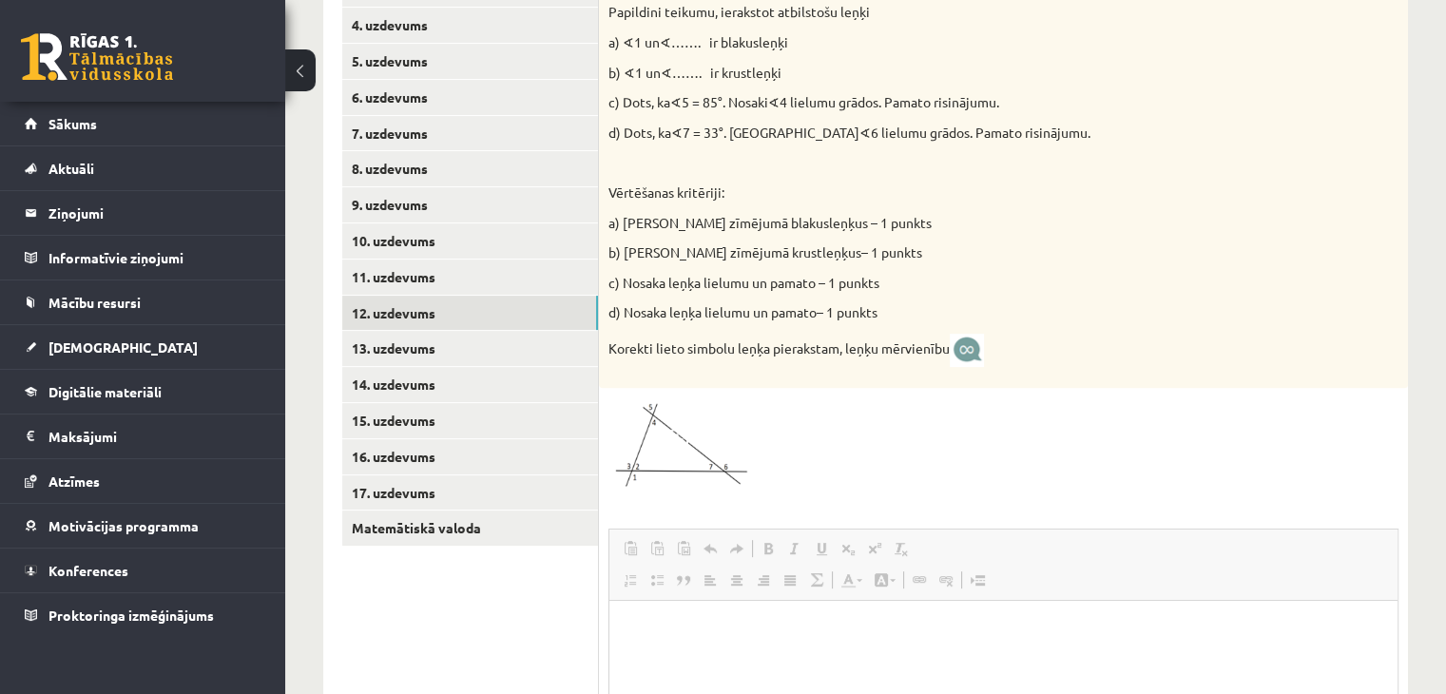
scroll to position [539, 0]
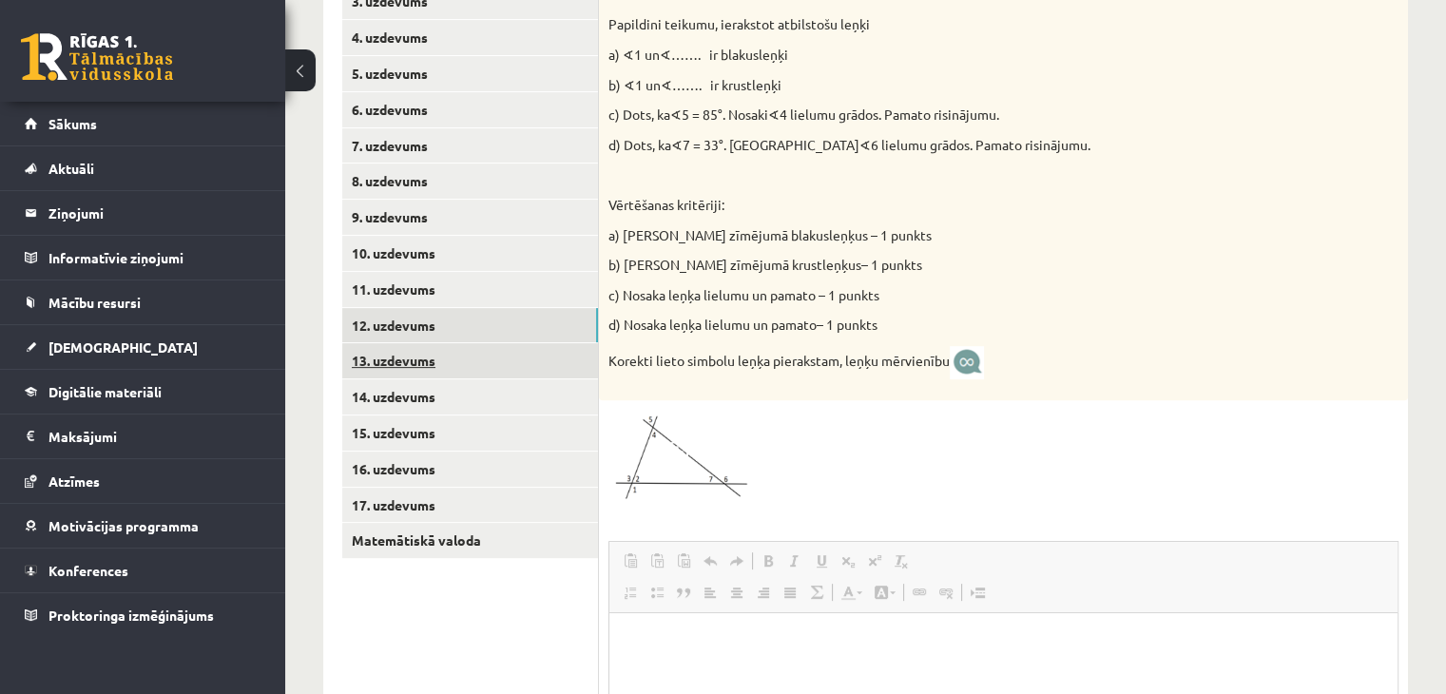
click at [412, 358] on link "13. uzdevums" at bounding box center [470, 360] width 256 height 35
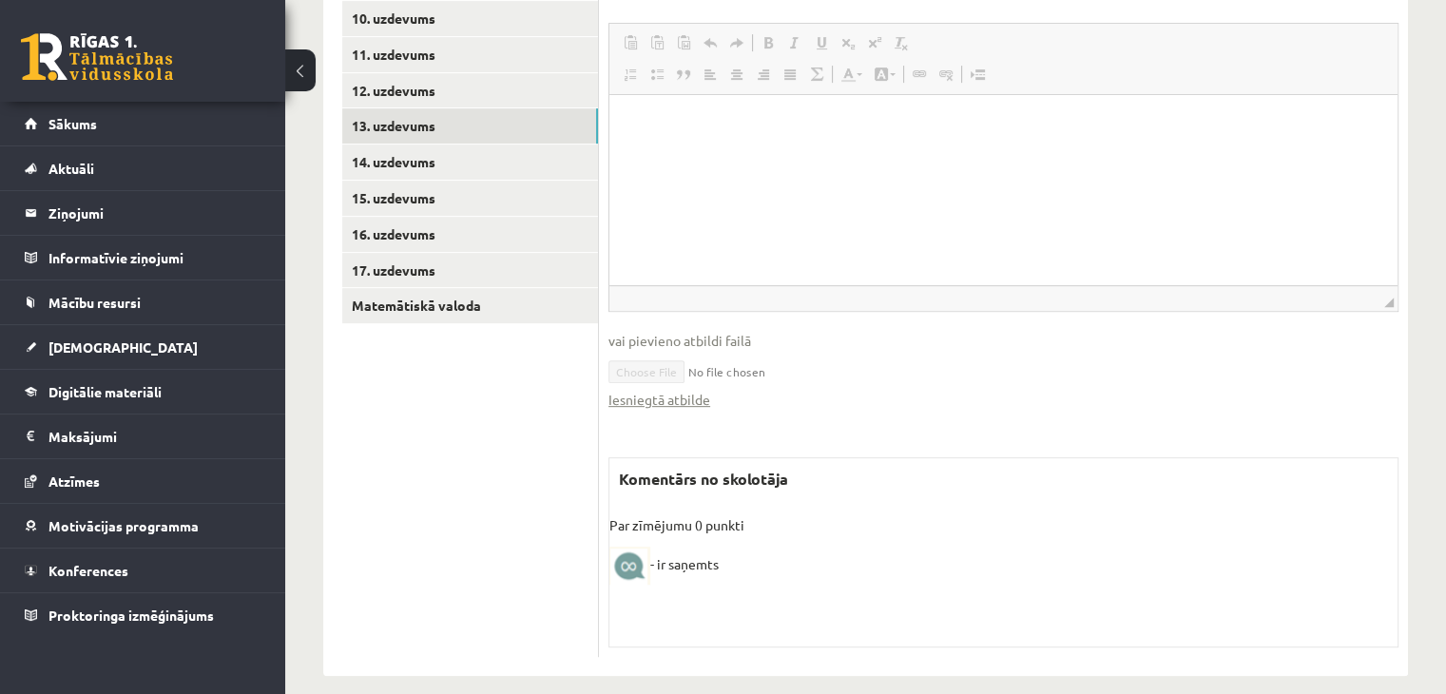
scroll to position [794, 0]
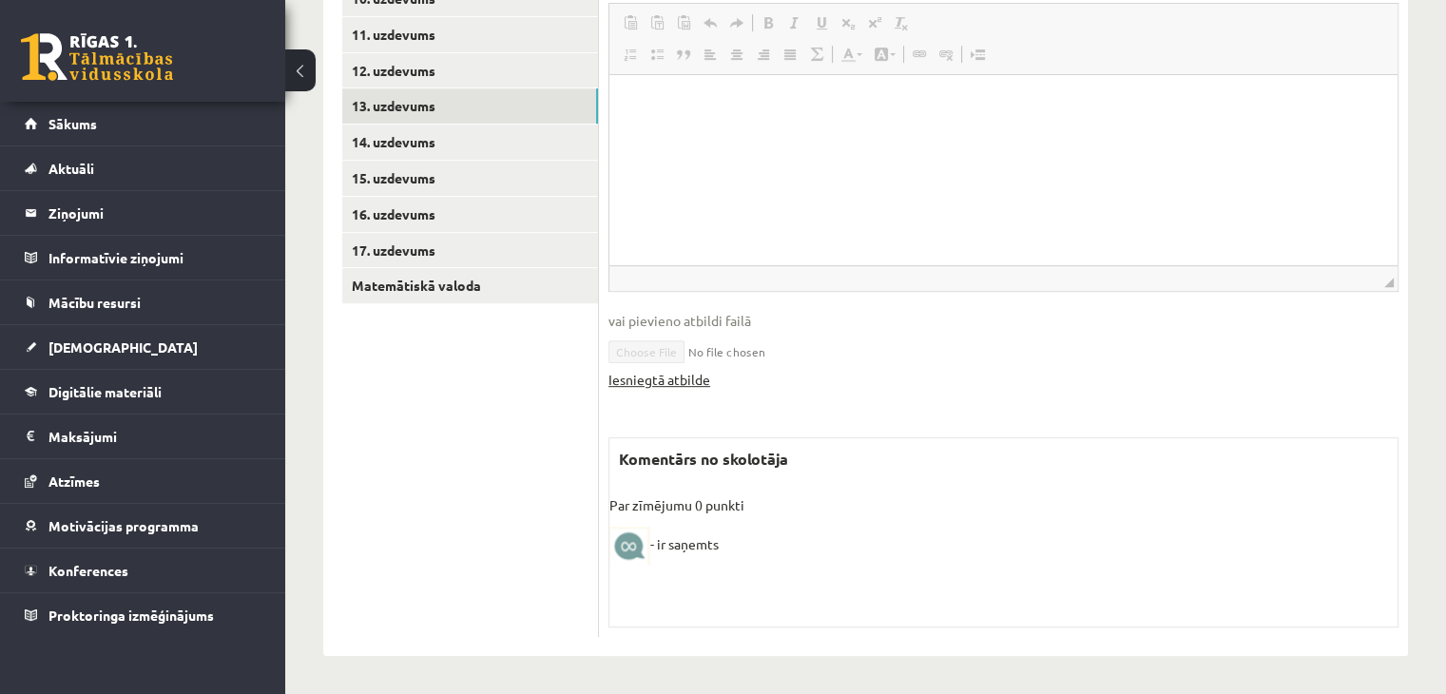
click at [666, 377] on link "Iesniegtā atbilde" at bounding box center [659, 380] width 102 height 20
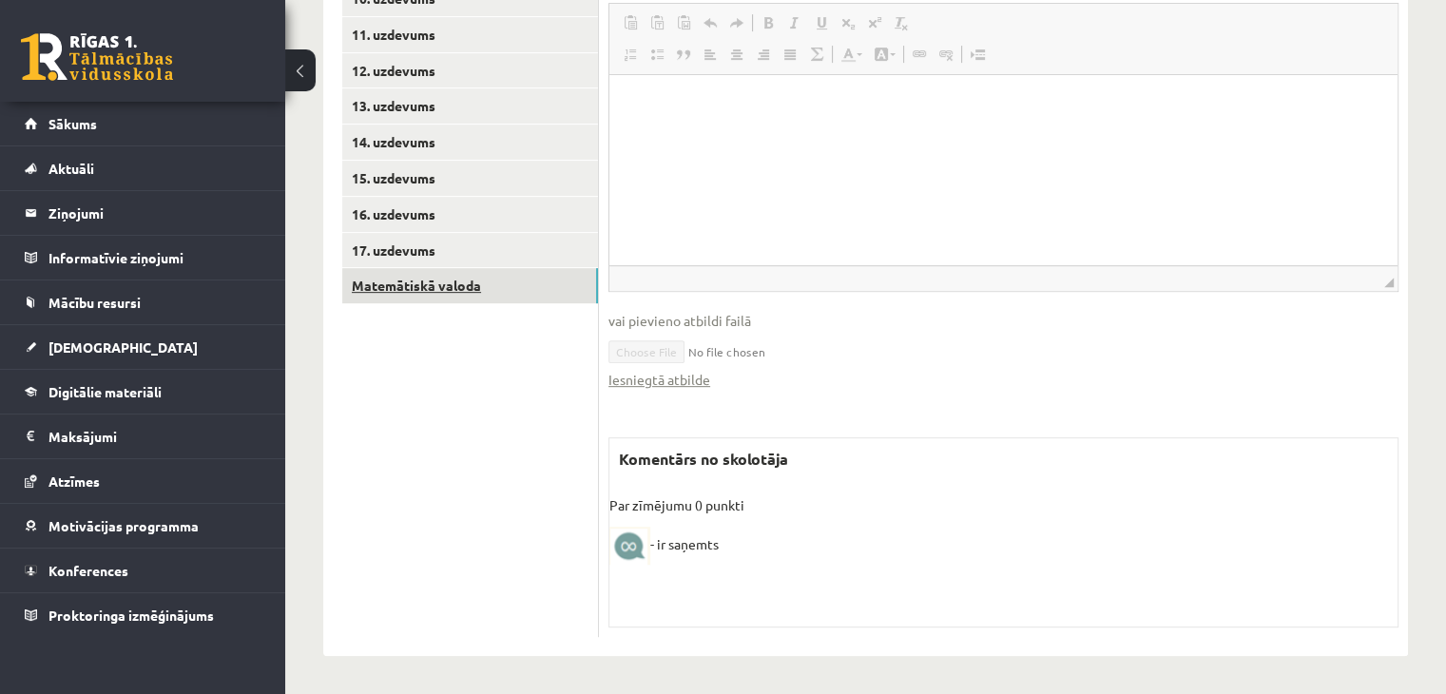
click at [401, 286] on link "Matemātiskā valoda" at bounding box center [470, 285] width 256 height 35
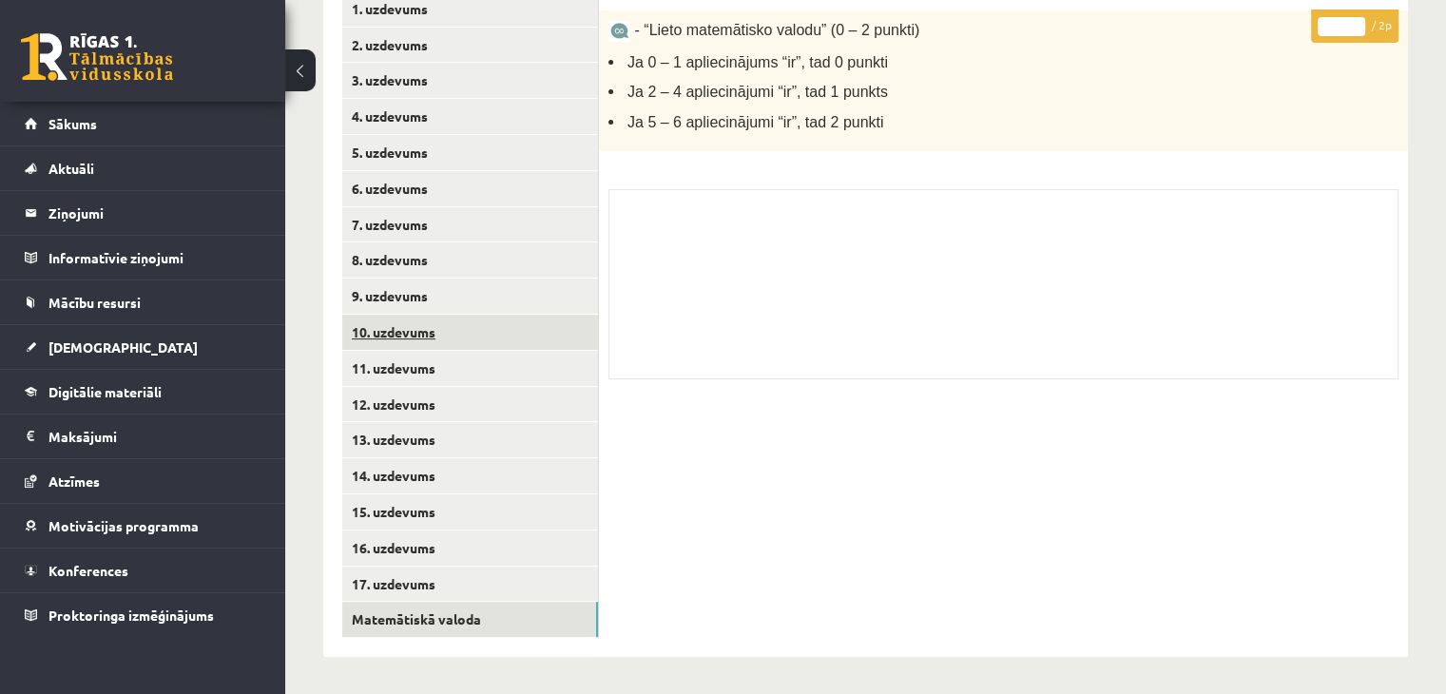
scroll to position [462, 0]
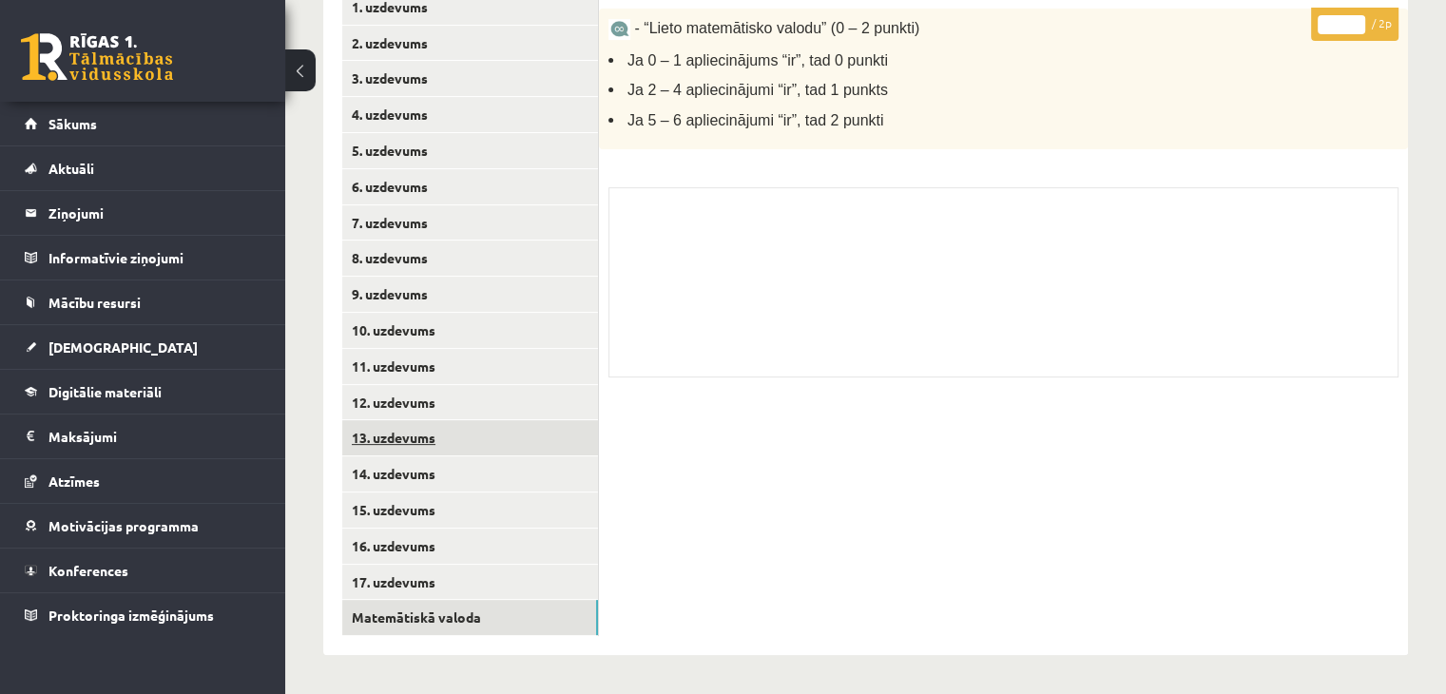
click at [411, 438] on link "13. uzdevums" at bounding box center [470, 437] width 256 height 35
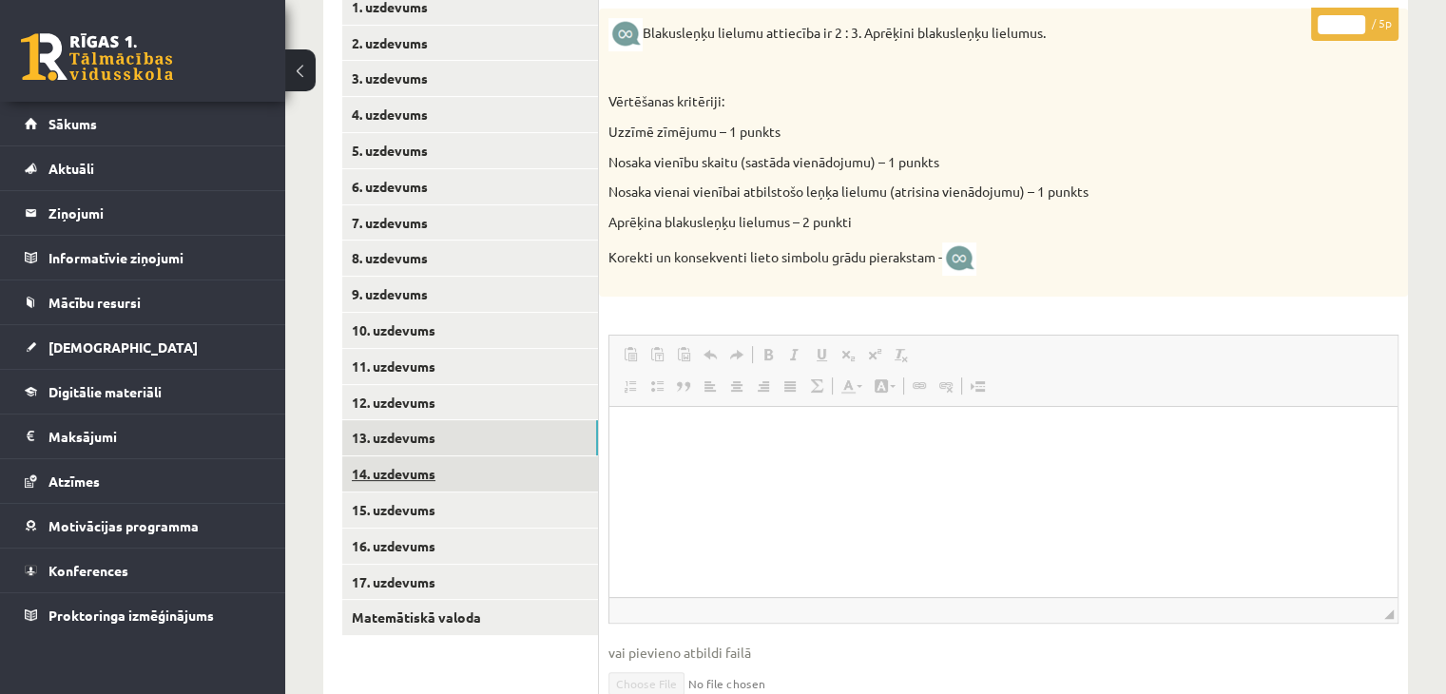
scroll to position [0, 0]
click at [415, 475] on link "14. uzdevums" at bounding box center [470, 473] width 256 height 35
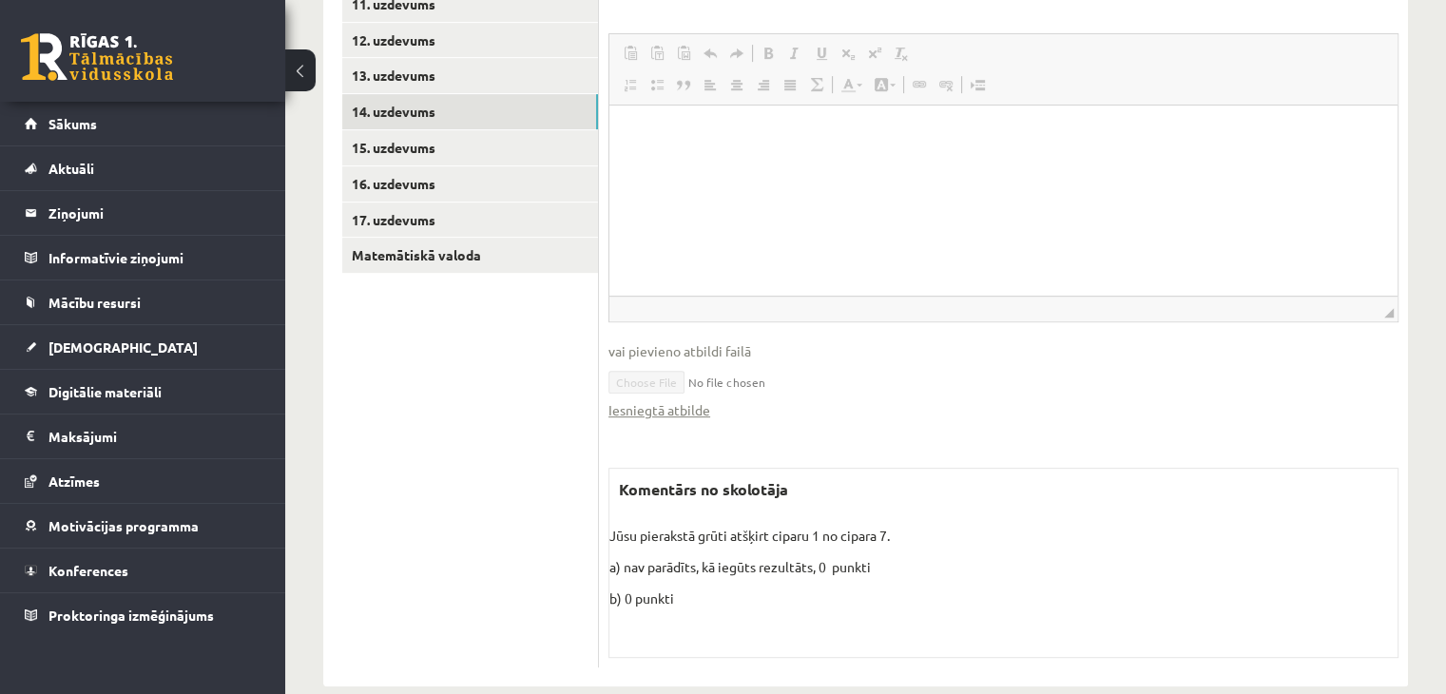
scroll to position [854, 0]
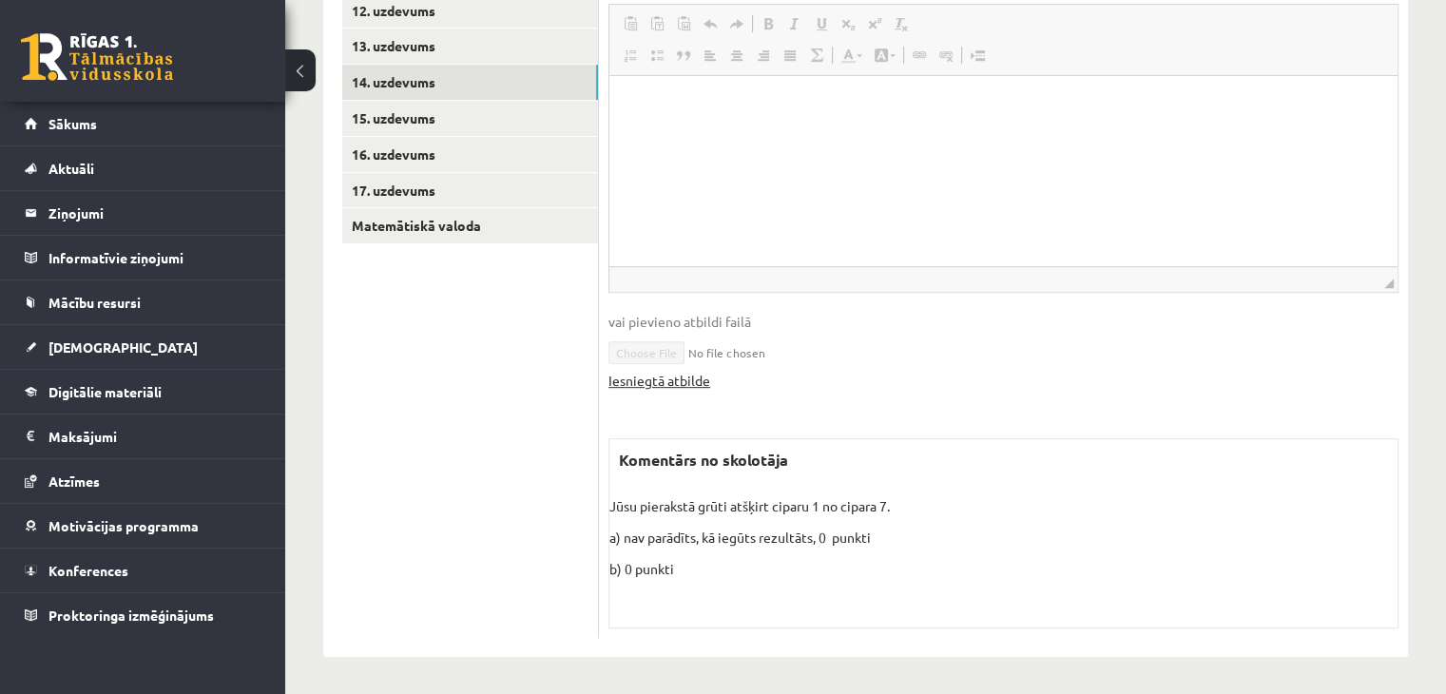
click at [661, 380] on link "Iesniegtā atbilde" at bounding box center [659, 381] width 102 height 20
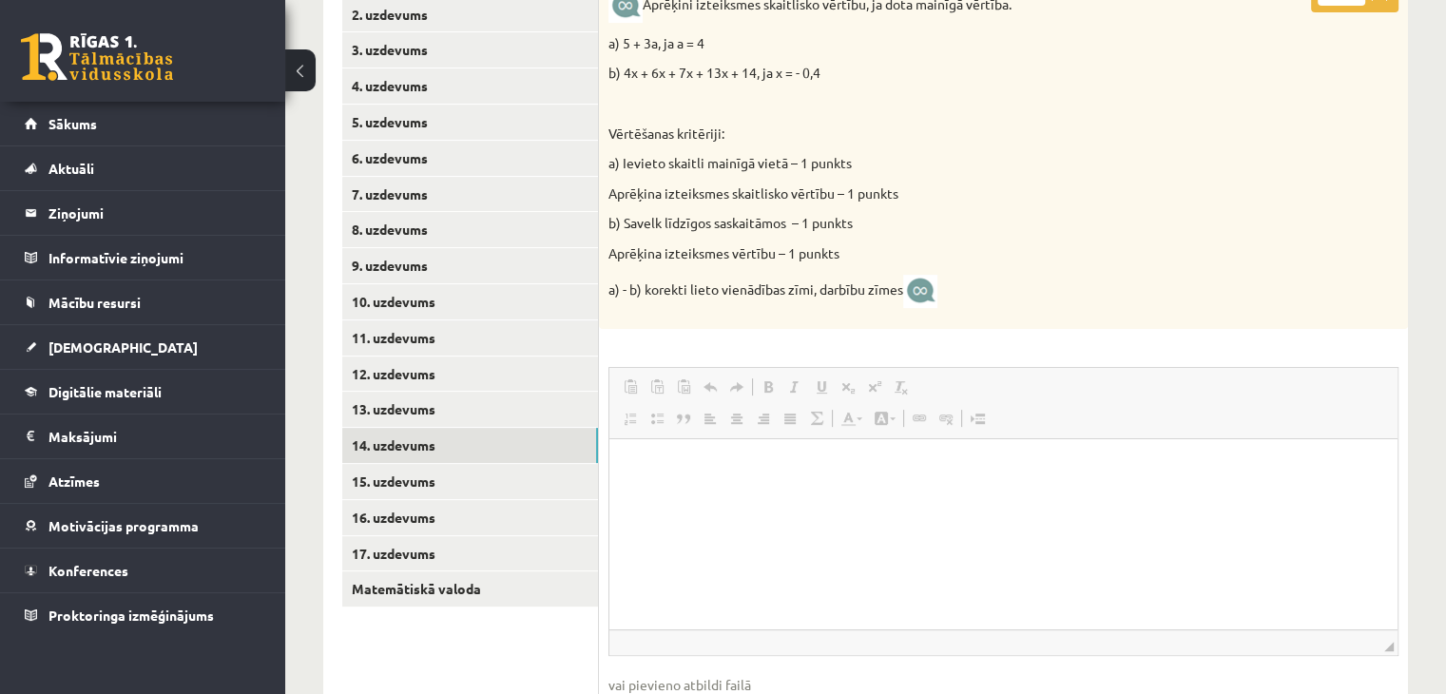
scroll to position [568, 0]
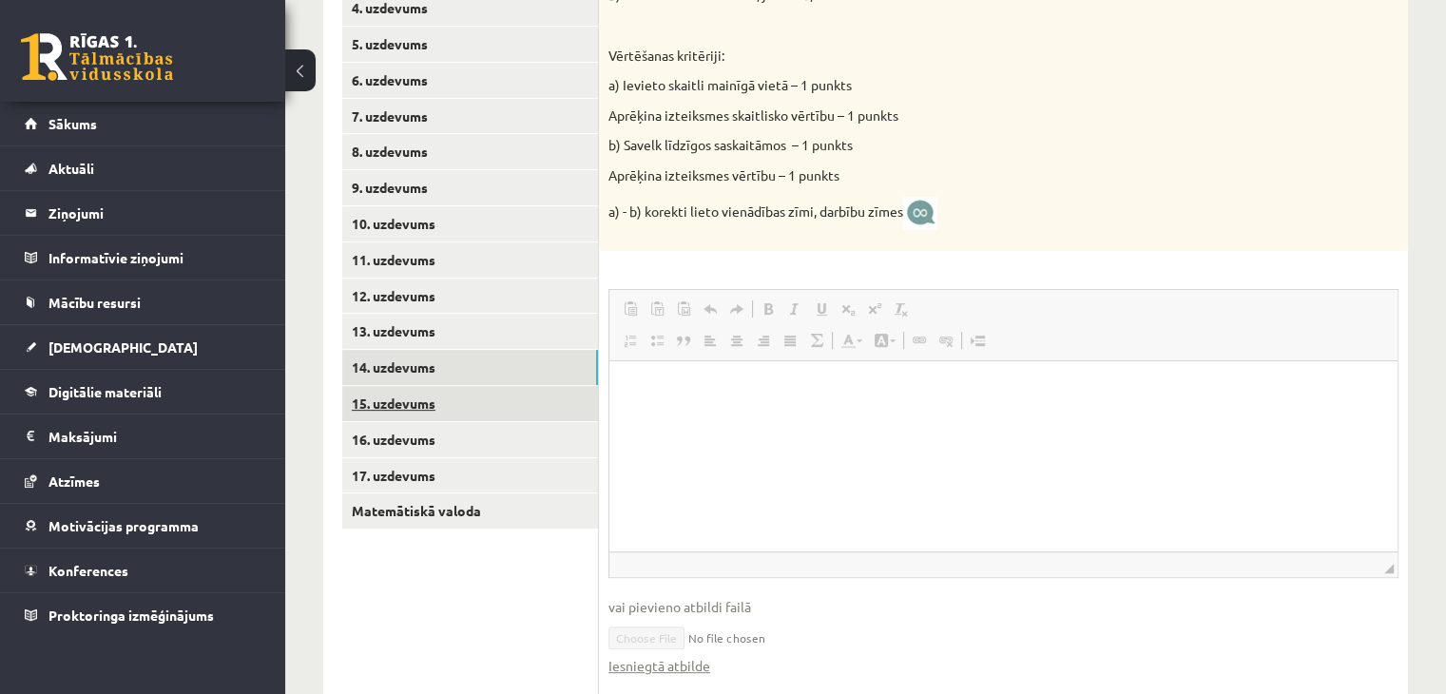
click at [390, 404] on link "15. uzdevums" at bounding box center [470, 403] width 256 height 35
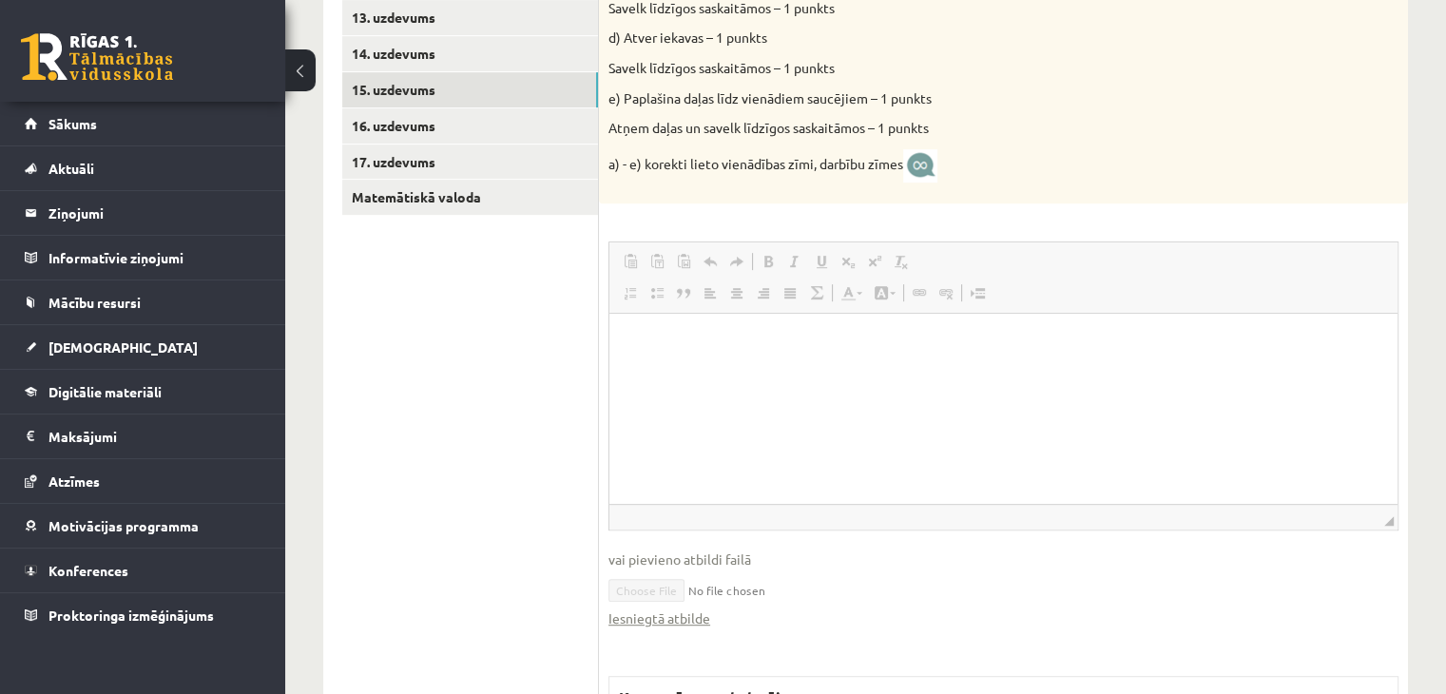
scroll to position [930, 0]
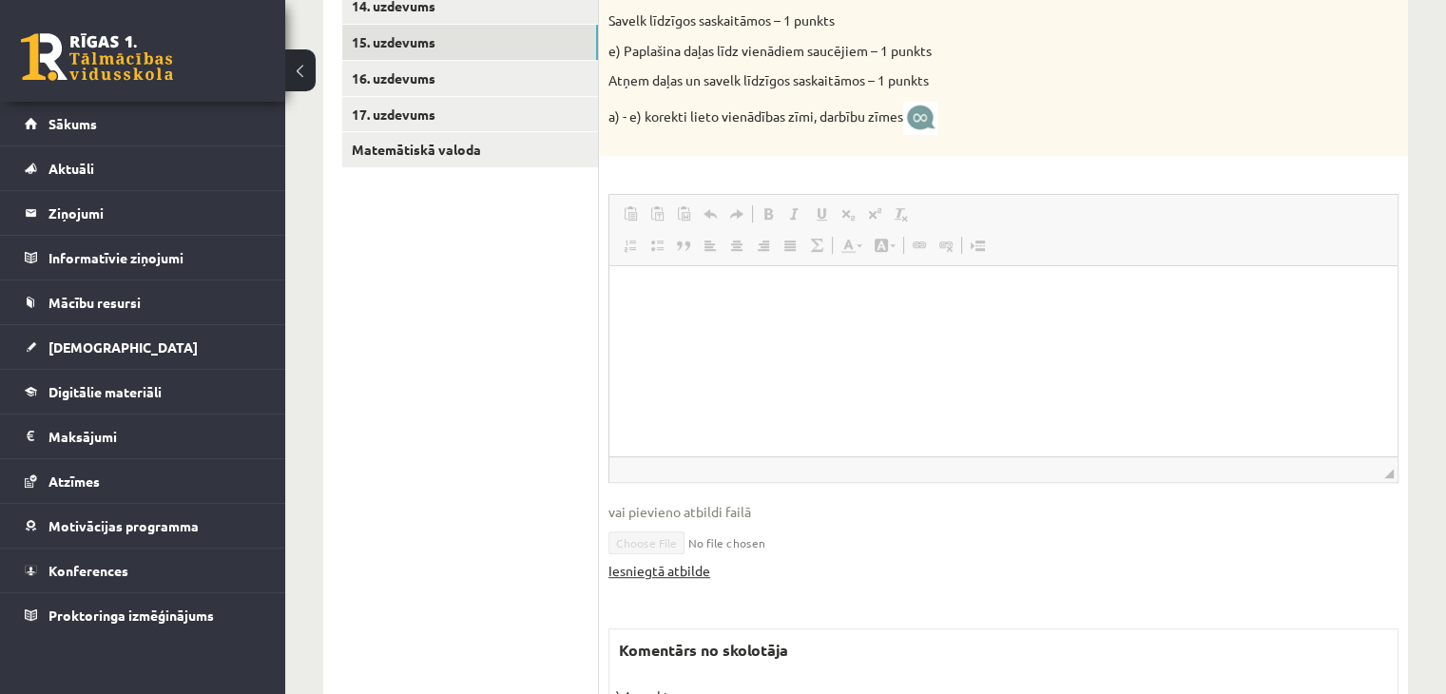
click at [673, 571] on link "Iesniegtā atbilde" at bounding box center [659, 571] width 102 height 20
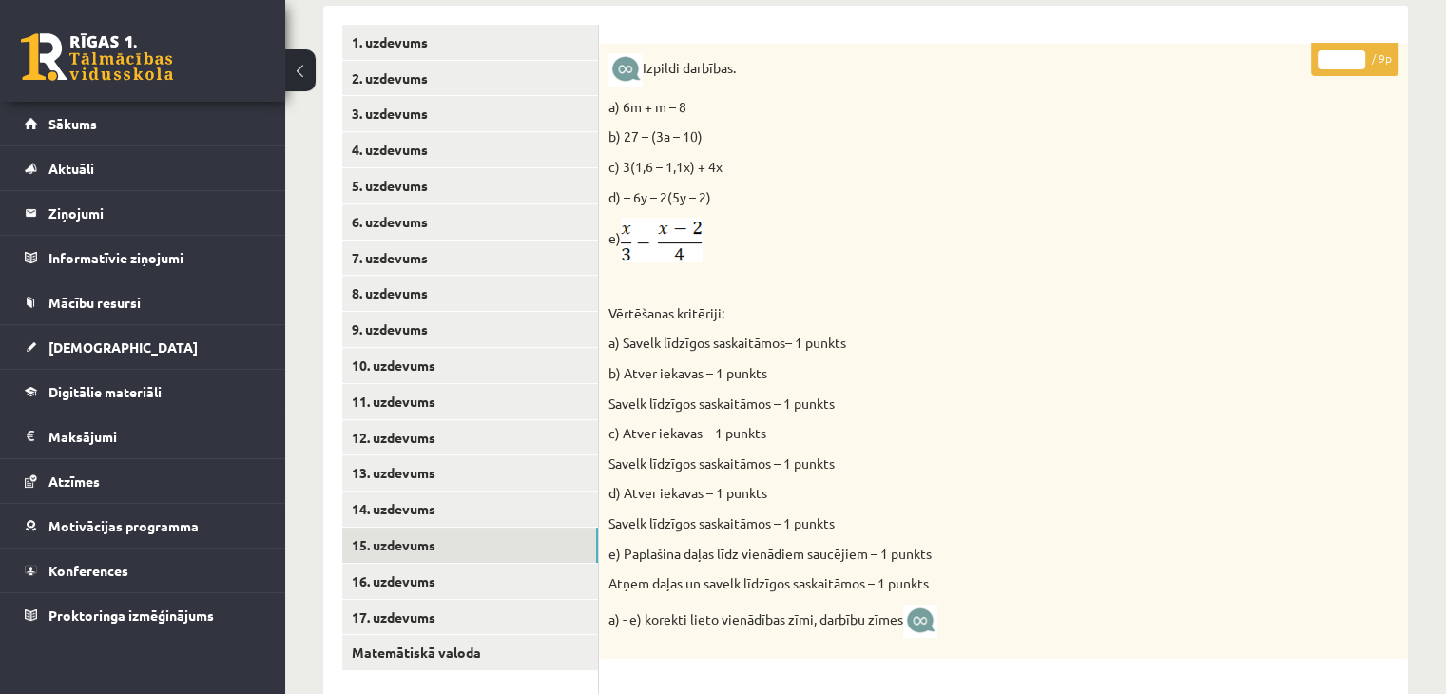
scroll to position [454, 0]
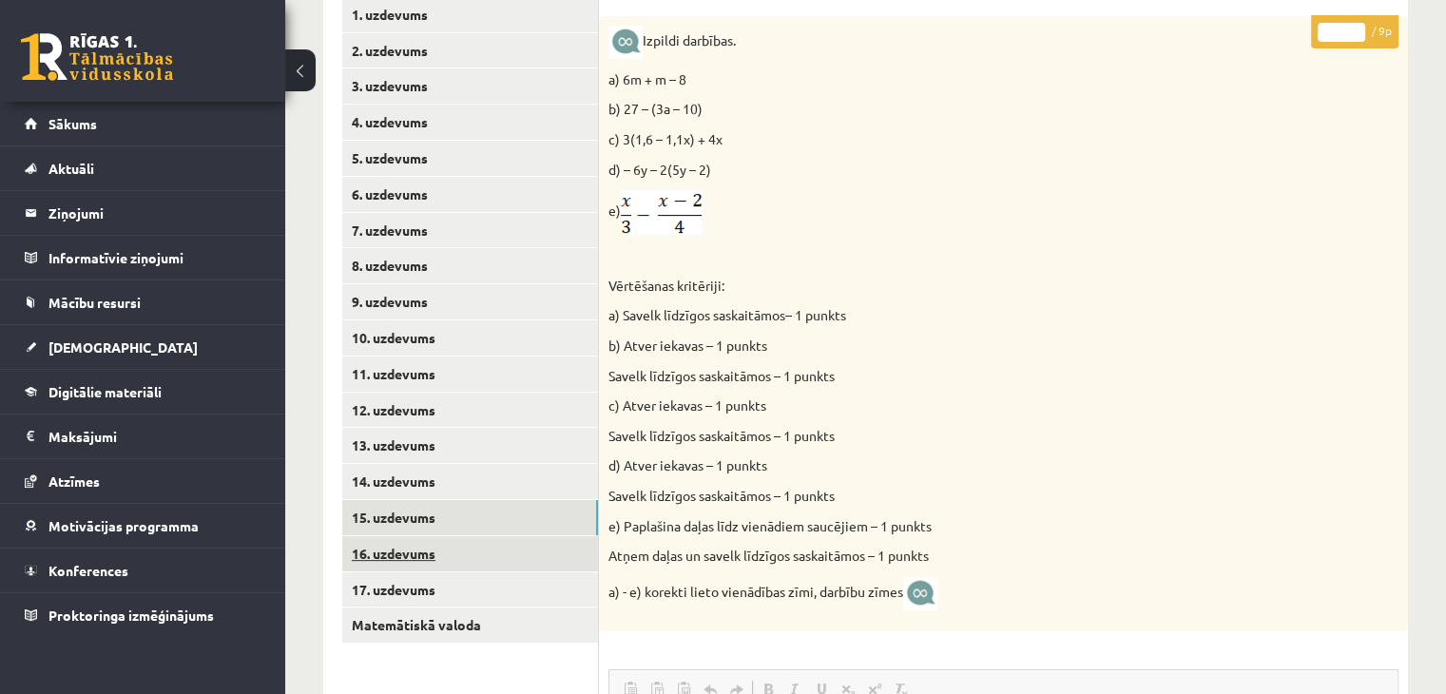
click at [423, 553] on link "16. uzdevums" at bounding box center [470, 553] width 256 height 35
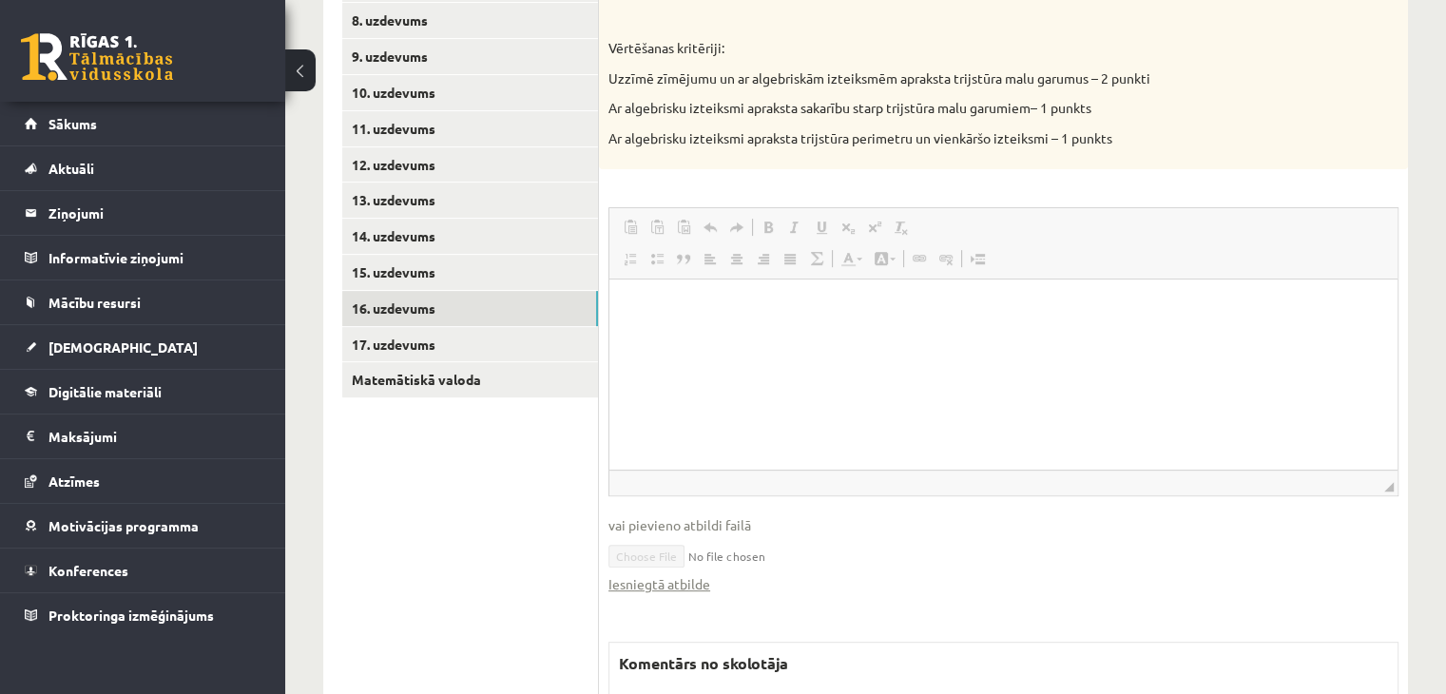
scroll to position [903, 0]
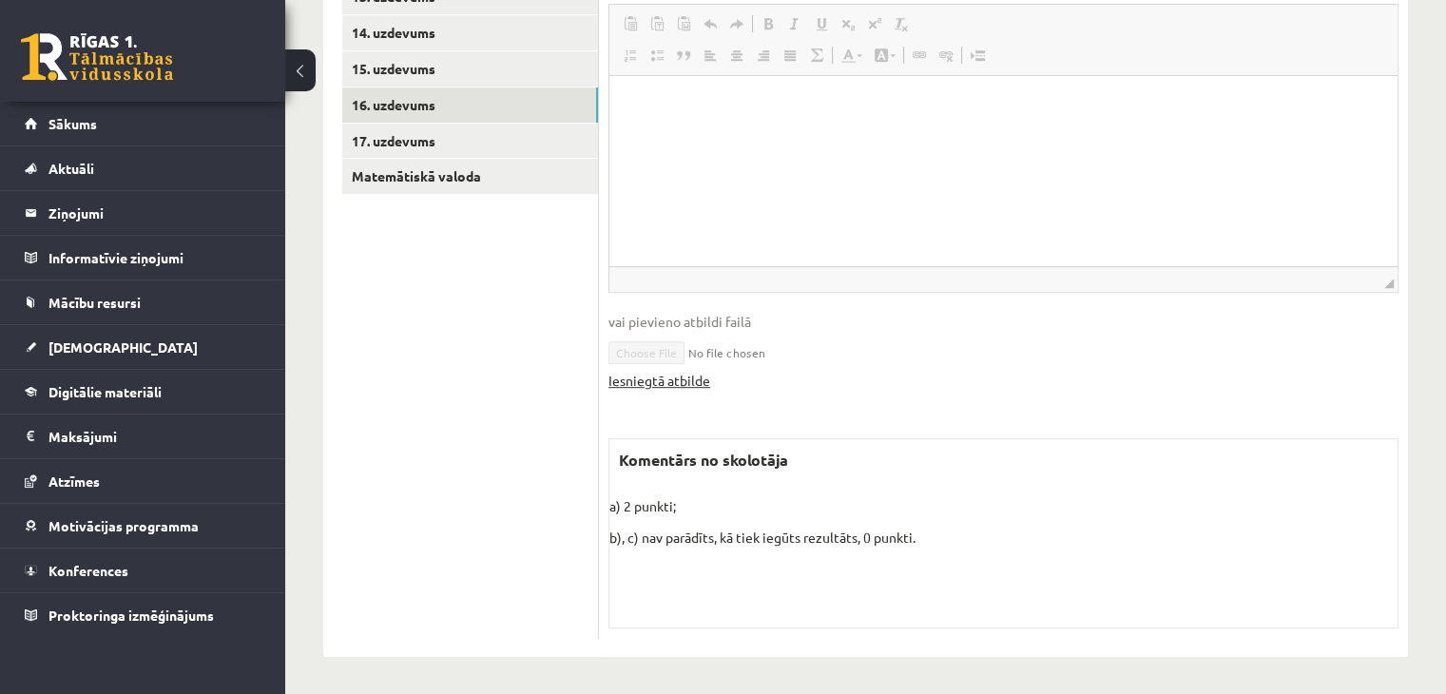
click at [683, 384] on link "Iesniegtā atbilde" at bounding box center [659, 381] width 102 height 20
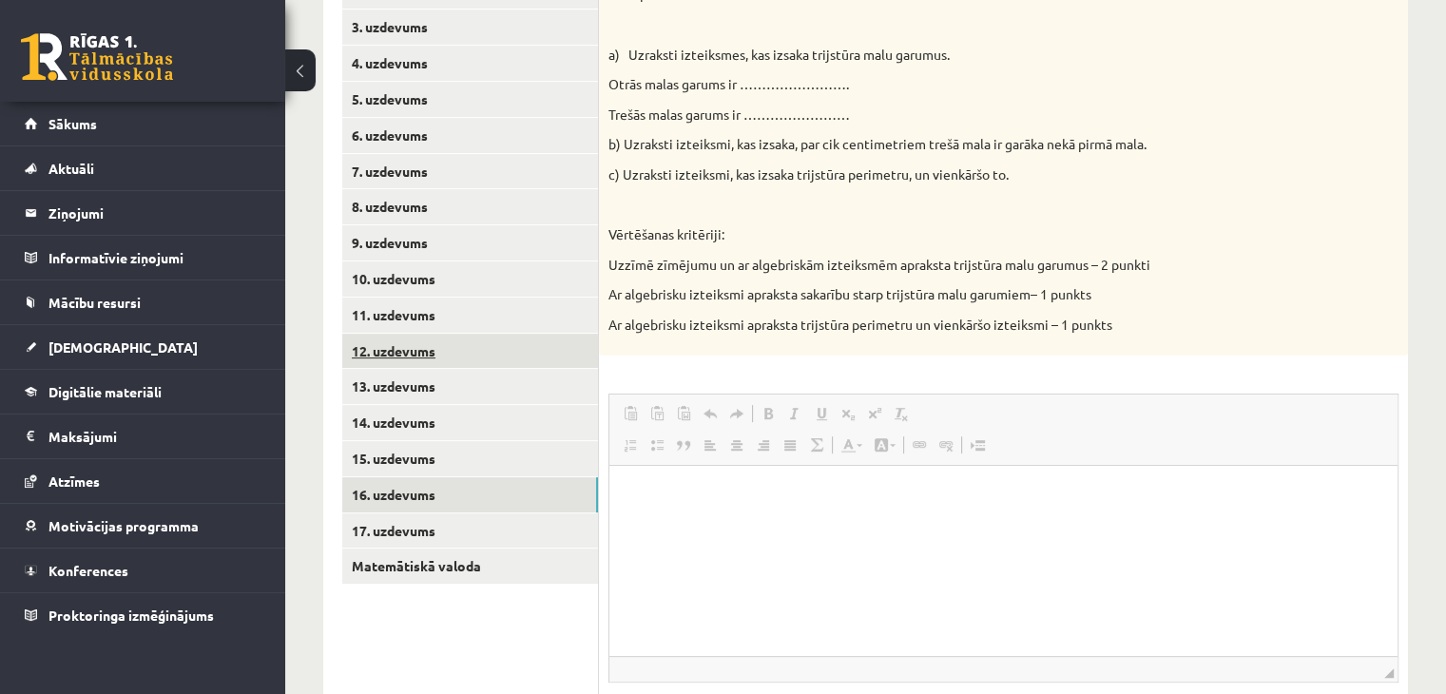
scroll to position [523, 0]
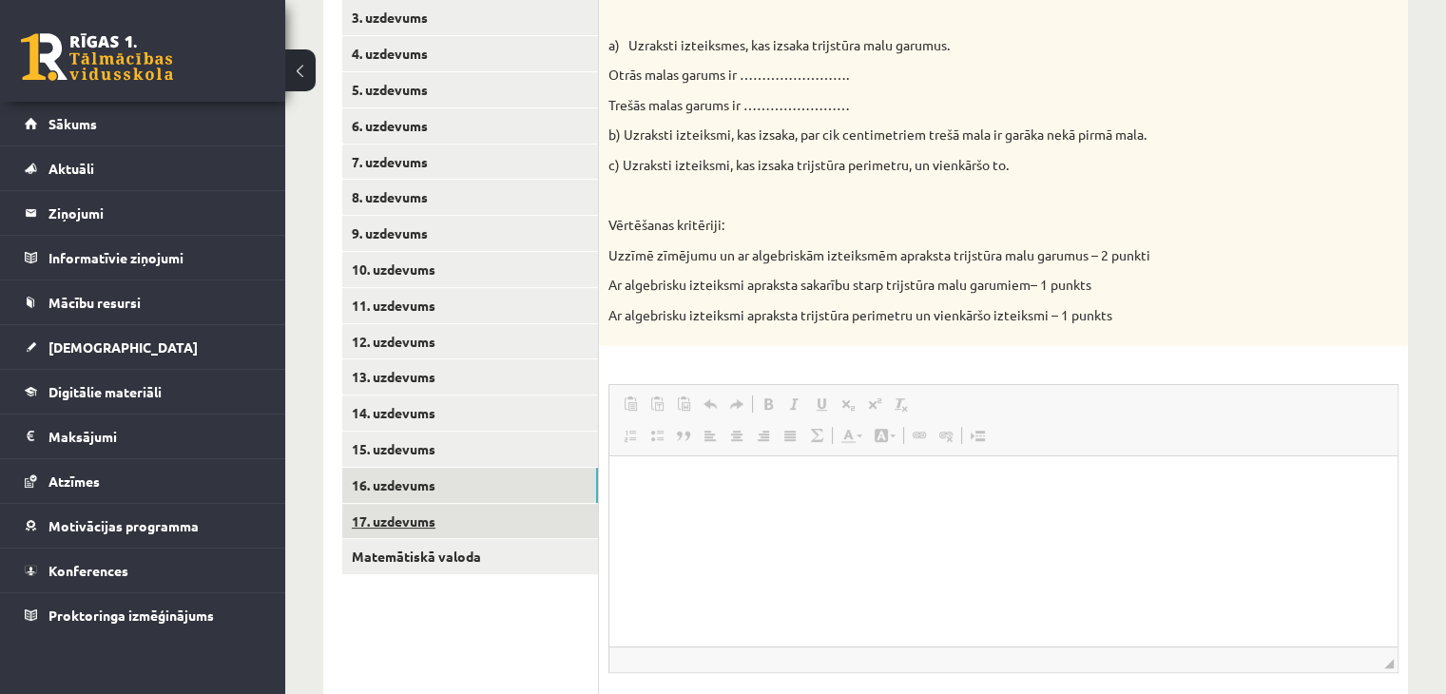
click at [411, 525] on link "17. uzdevums" at bounding box center [470, 521] width 256 height 35
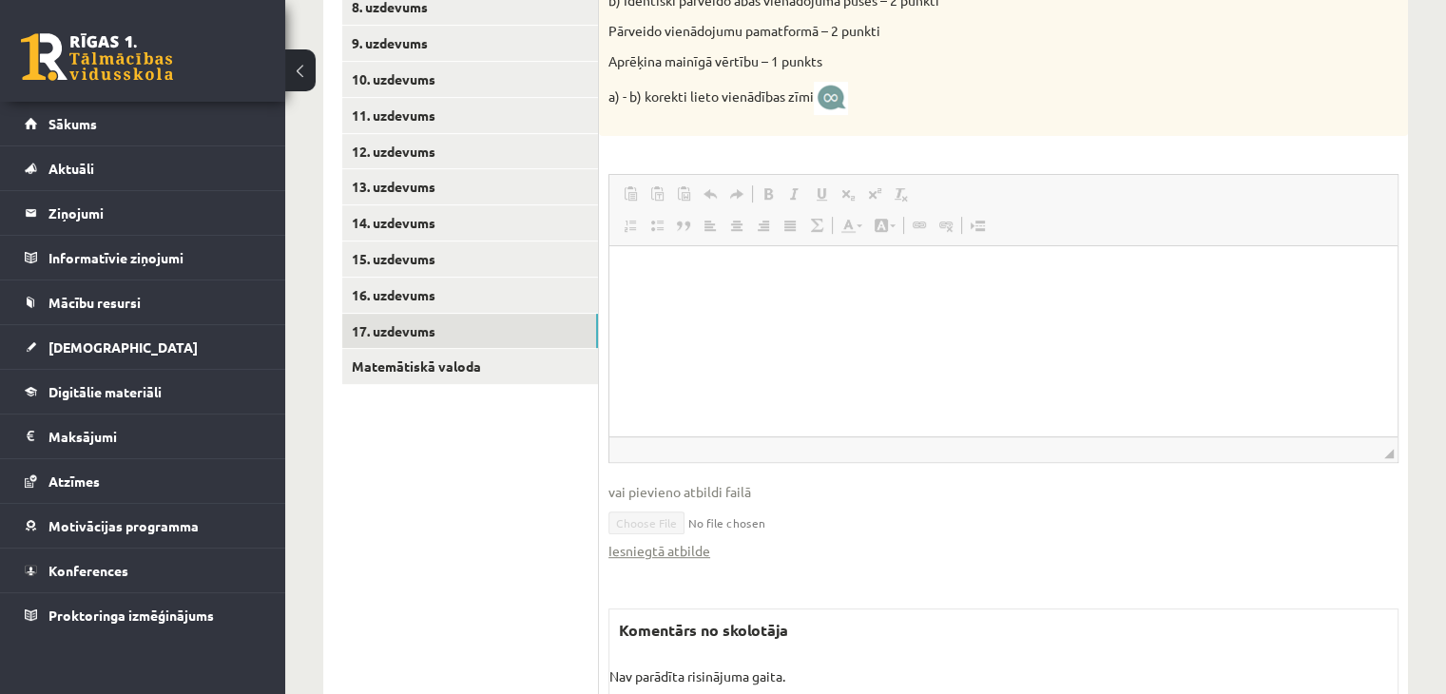
scroll to position [883, 0]
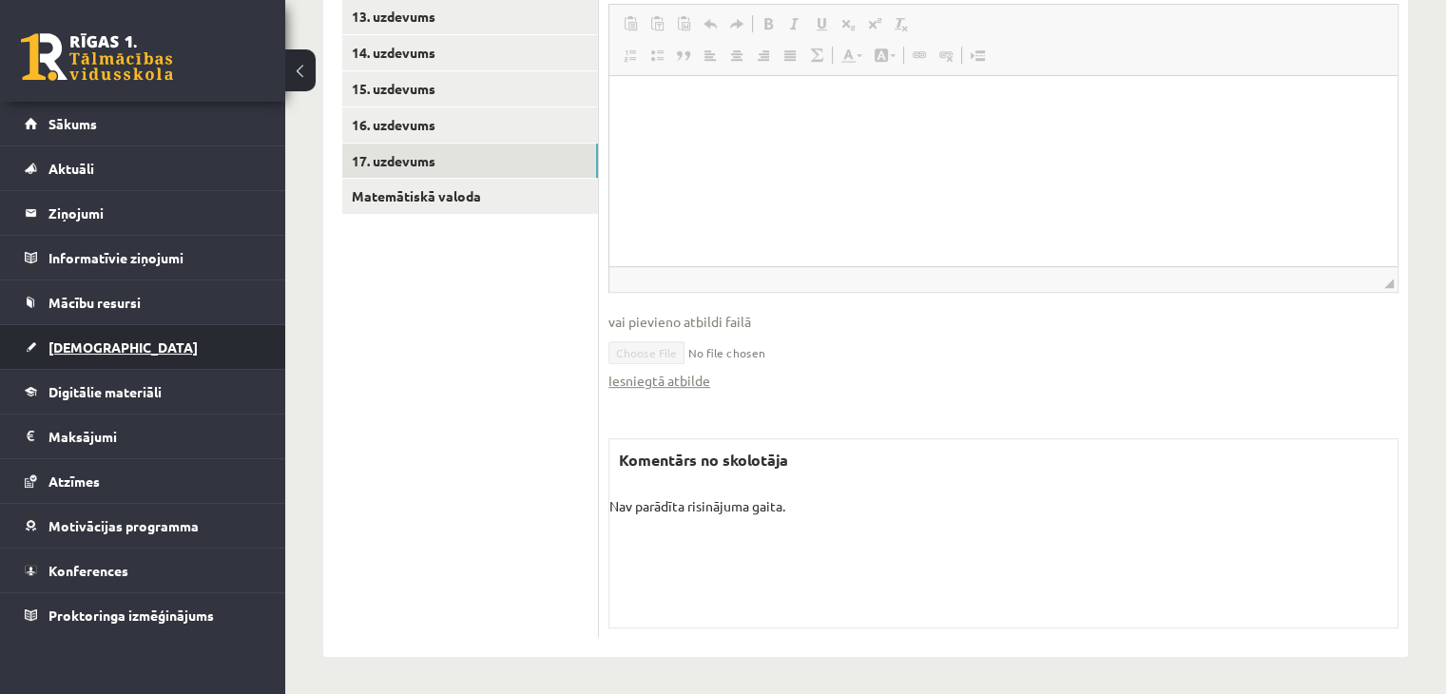
click at [72, 342] on span "[DEMOGRAPHIC_DATA]" at bounding box center [122, 346] width 149 height 17
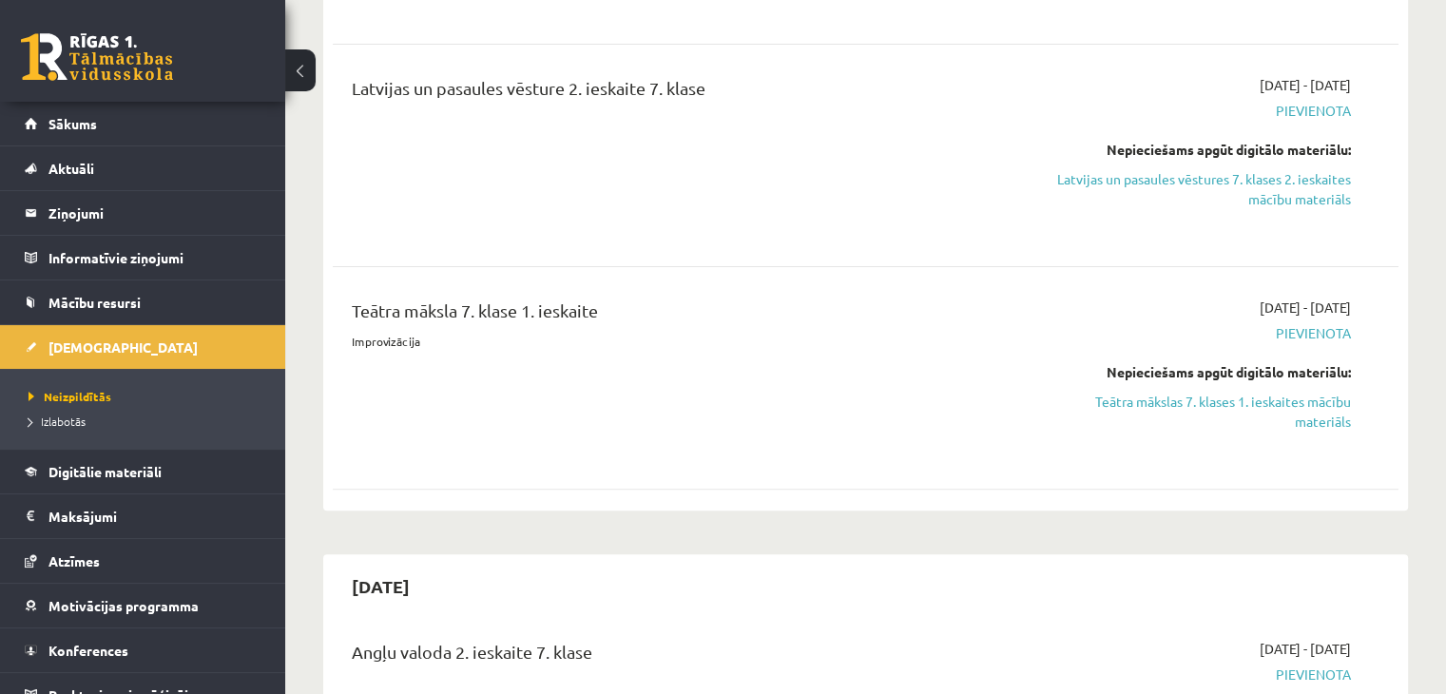
scroll to position [503, 0]
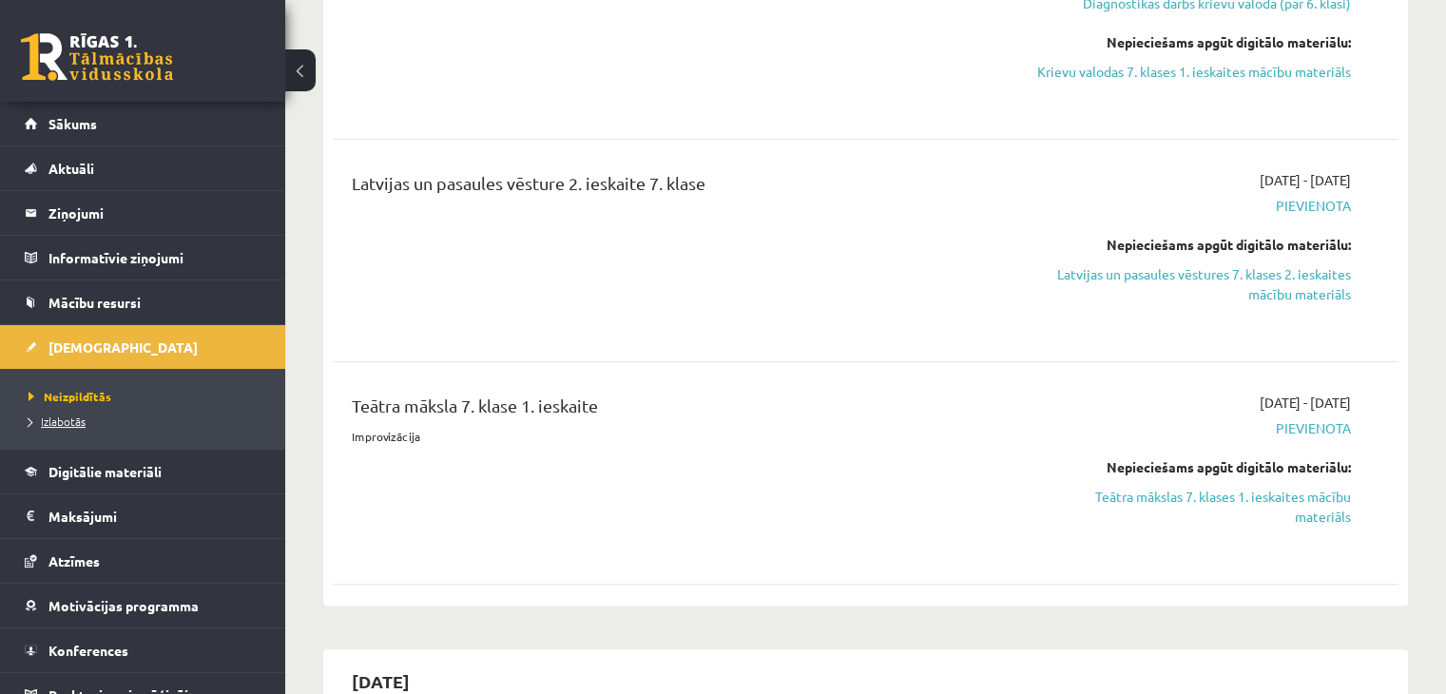
click at [74, 420] on span "Izlabotās" at bounding box center [57, 420] width 57 height 15
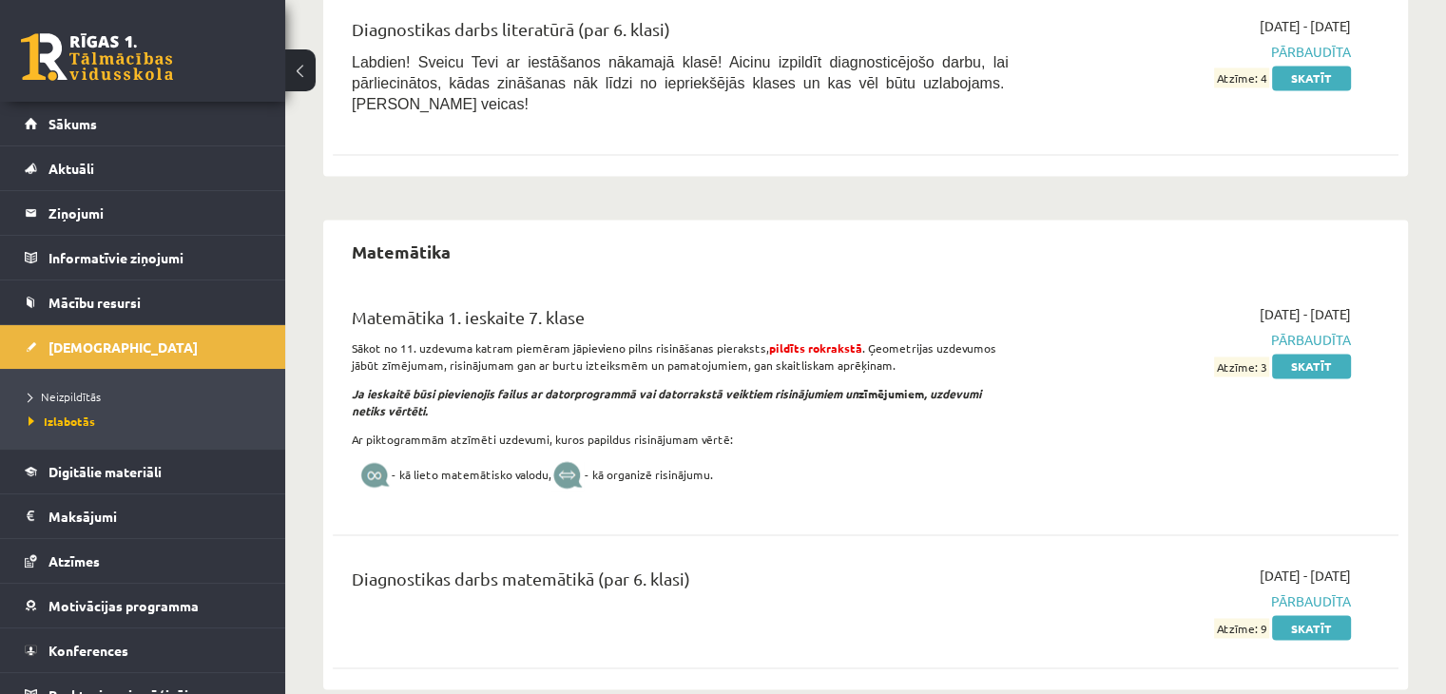
scroll to position [3069, 0]
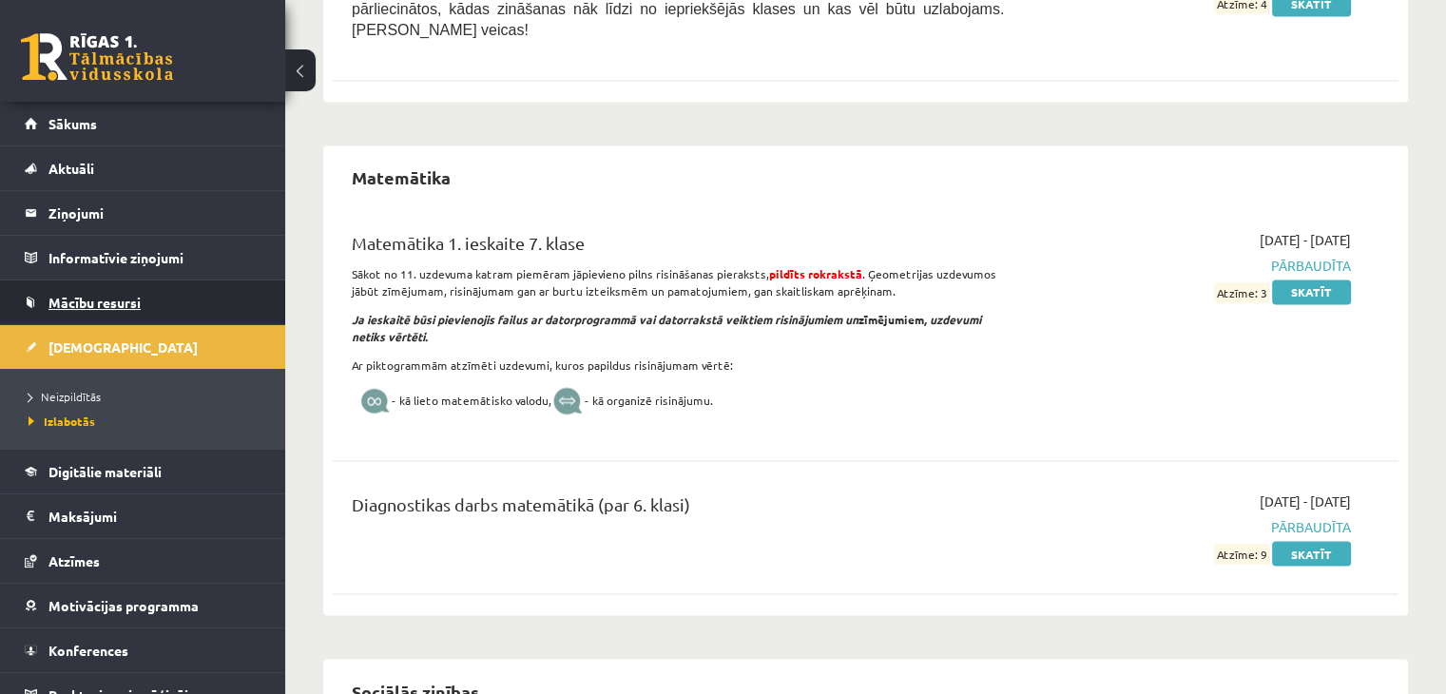
click at [82, 300] on span "Mācību resursi" at bounding box center [94, 302] width 92 height 17
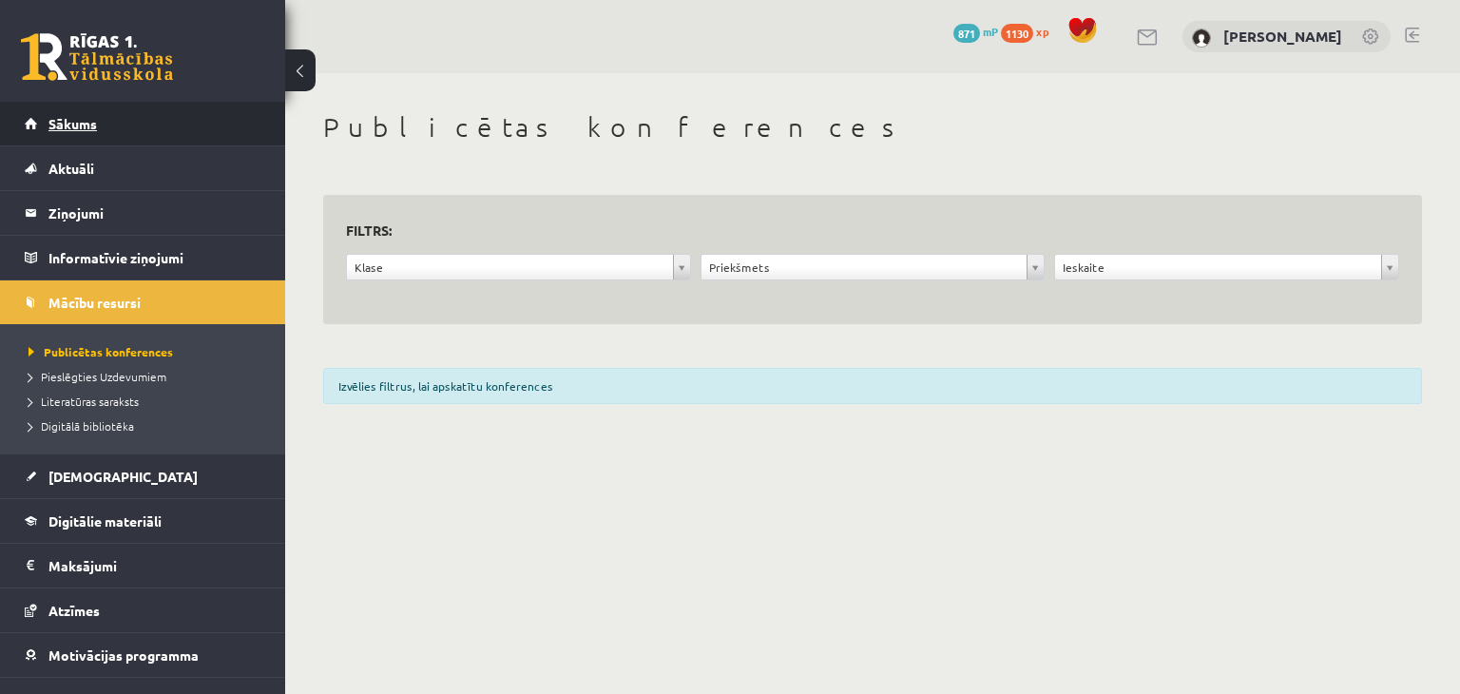
click at [72, 126] on span "Sākums" at bounding box center [72, 123] width 48 height 17
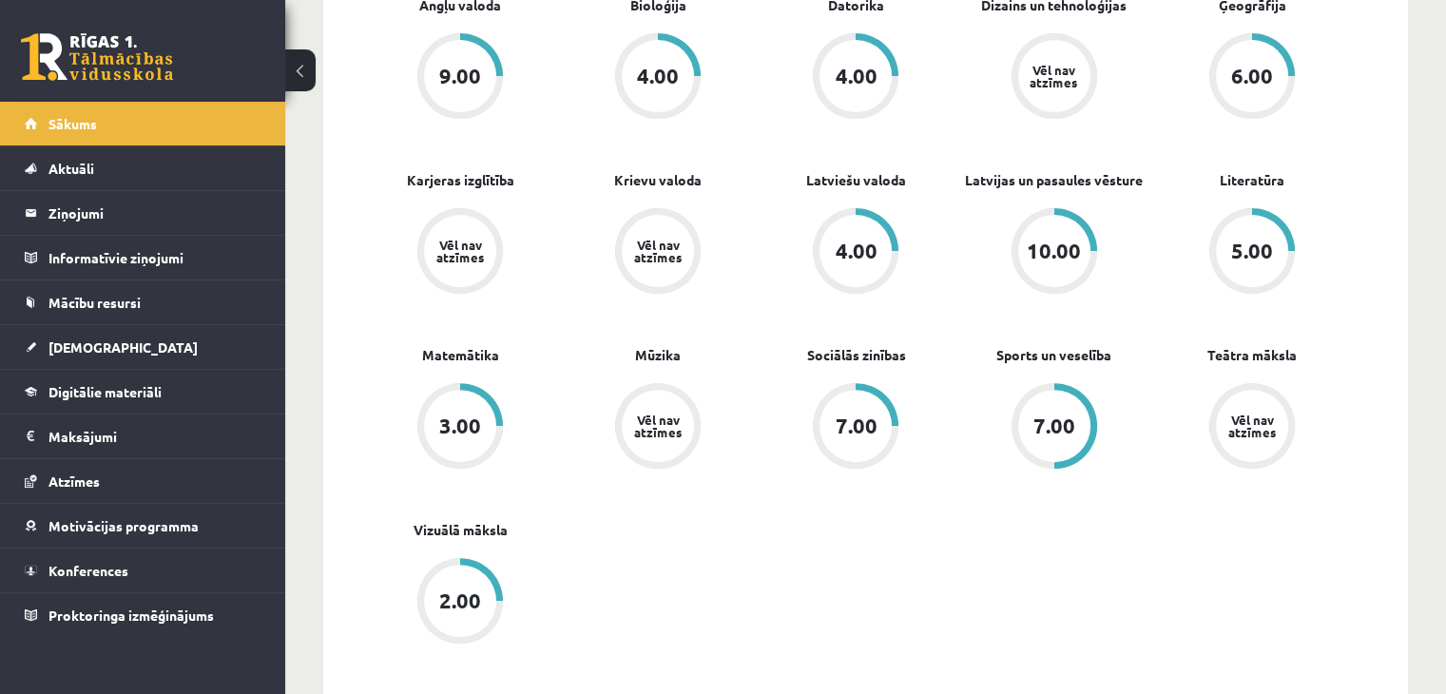
scroll to position [665, 0]
